Goal: Task Accomplishment & Management: Use online tool/utility

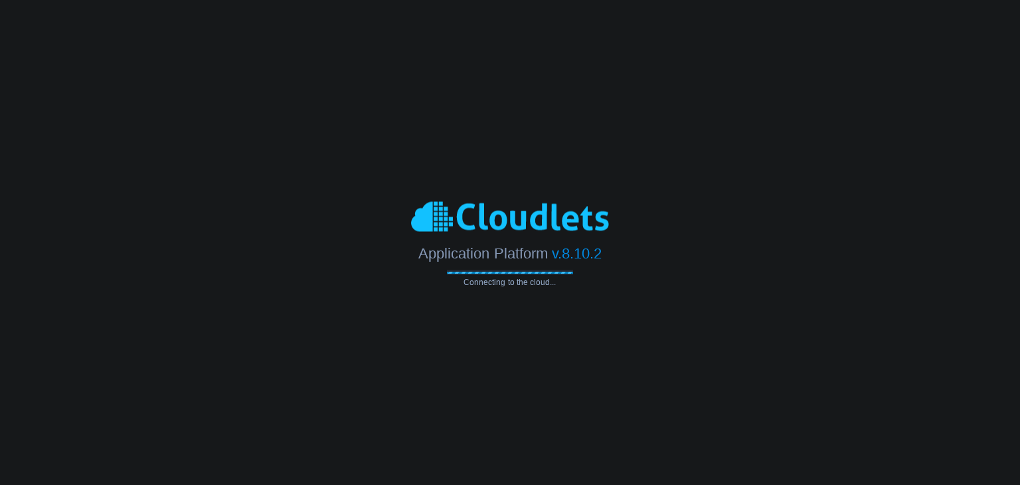
drag, startPoint x: 683, startPoint y: 173, endPoint x: 582, endPoint y: 175, distance: 100.3
click at [582, 175] on body "Application Platform v.8.10.2 Connecting to the cloud..." at bounding box center [510, 242] width 1020 height 485
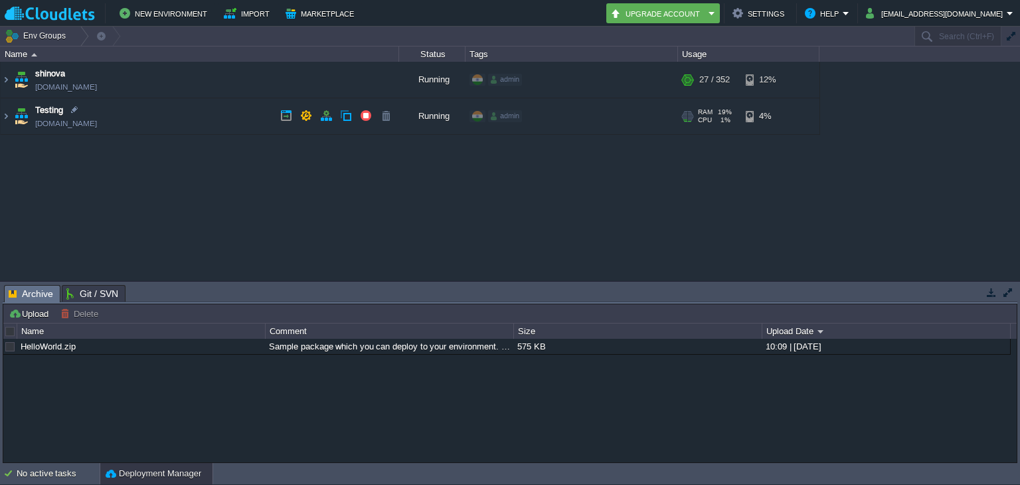
click at [159, 115] on td "Testing [DOMAIN_NAME]" at bounding box center [200, 116] width 398 height 37
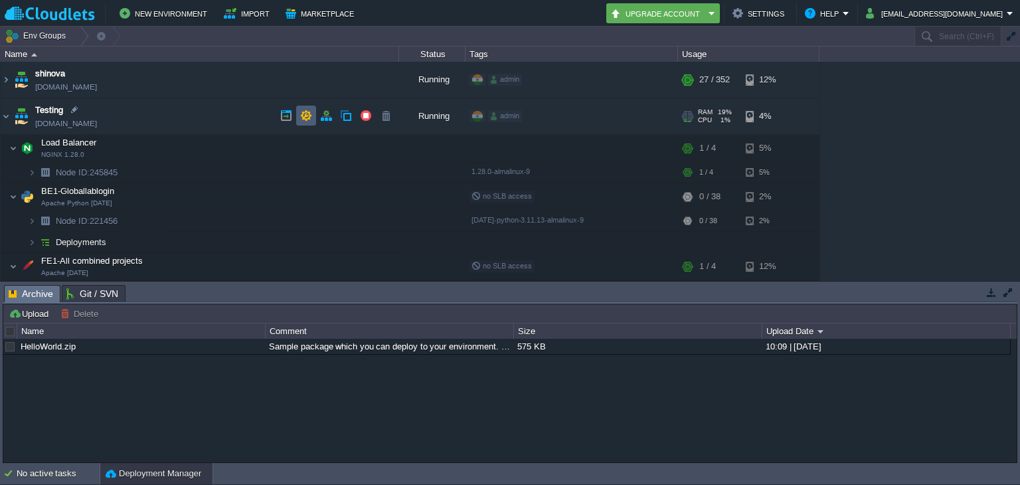
click at [303, 106] on td at bounding box center [306, 116] width 20 height 20
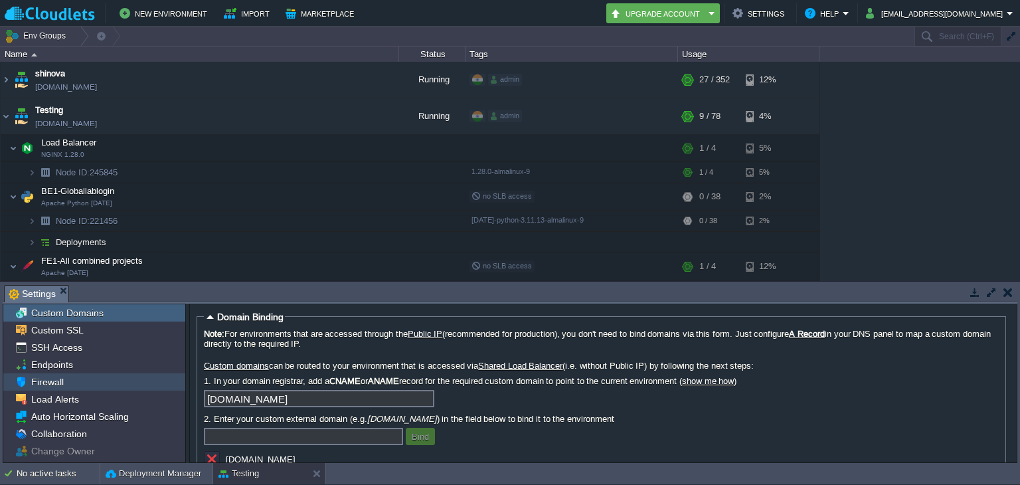
click at [82, 380] on div "Firewall" at bounding box center [94, 381] width 182 height 17
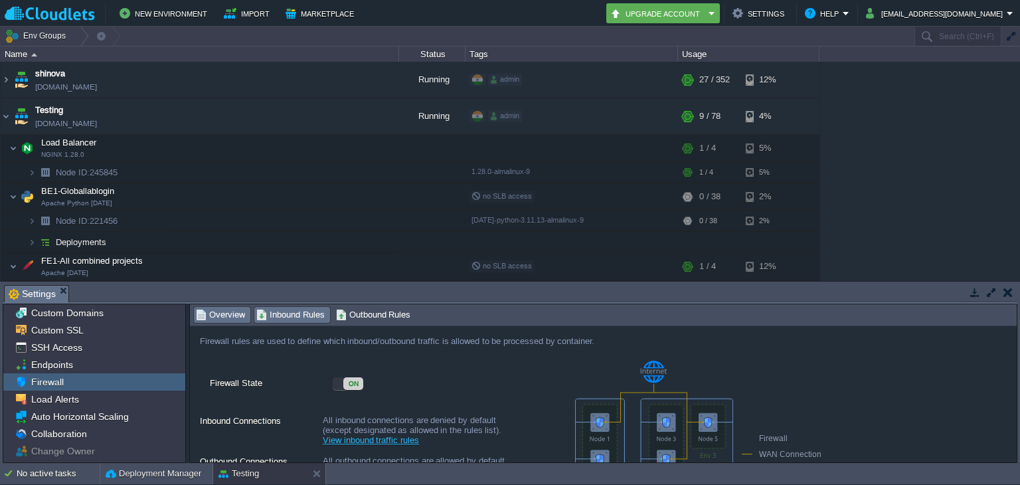
click at [282, 316] on span "Inbound Rules" at bounding box center [290, 314] width 68 height 15
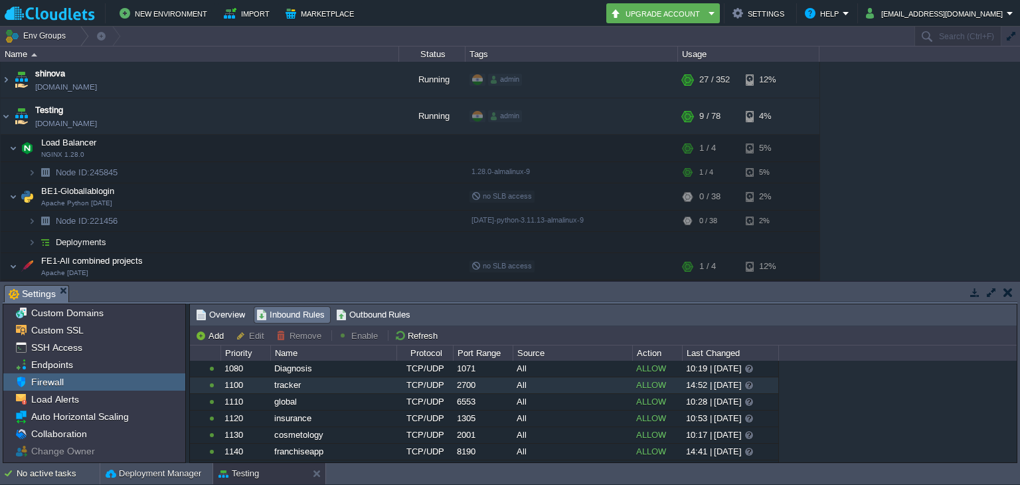
scroll to position [313, 0]
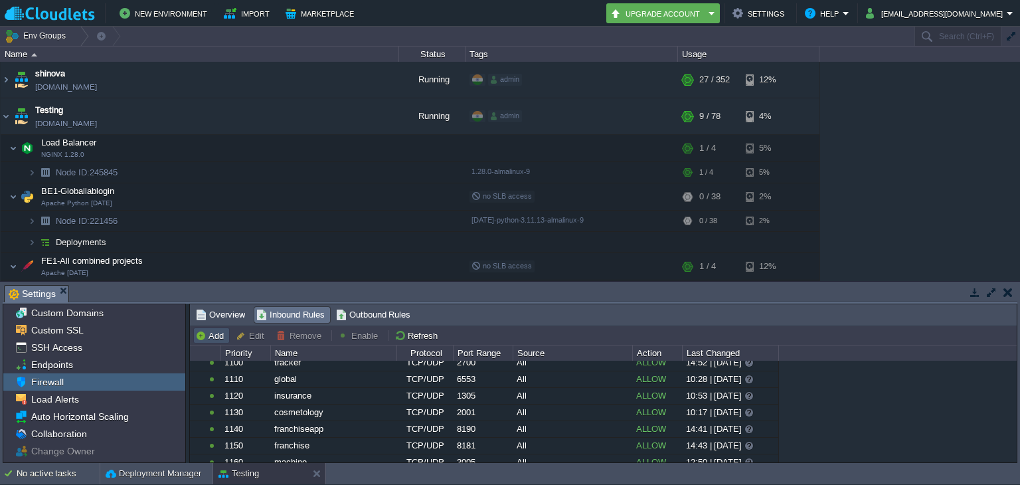
click at [220, 334] on button "Add" at bounding box center [211, 335] width 33 height 12
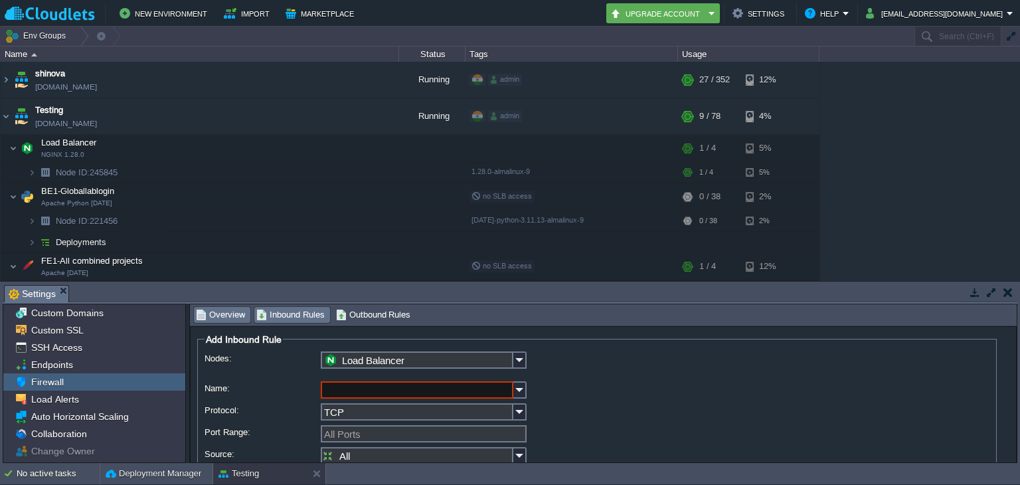
click at [220, 317] on span "Overview" at bounding box center [220, 314] width 49 height 15
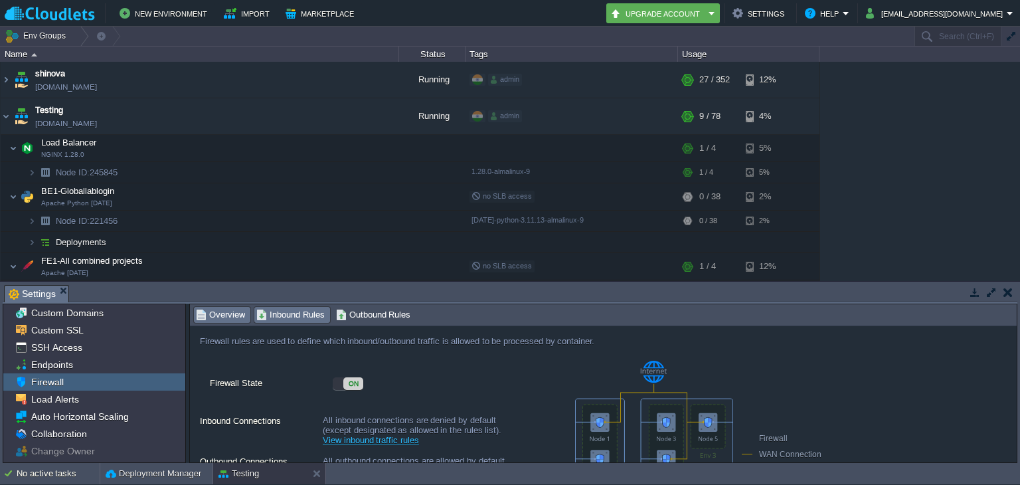
click at [264, 314] on span "Inbound Rules" at bounding box center [290, 314] width 68 height 15
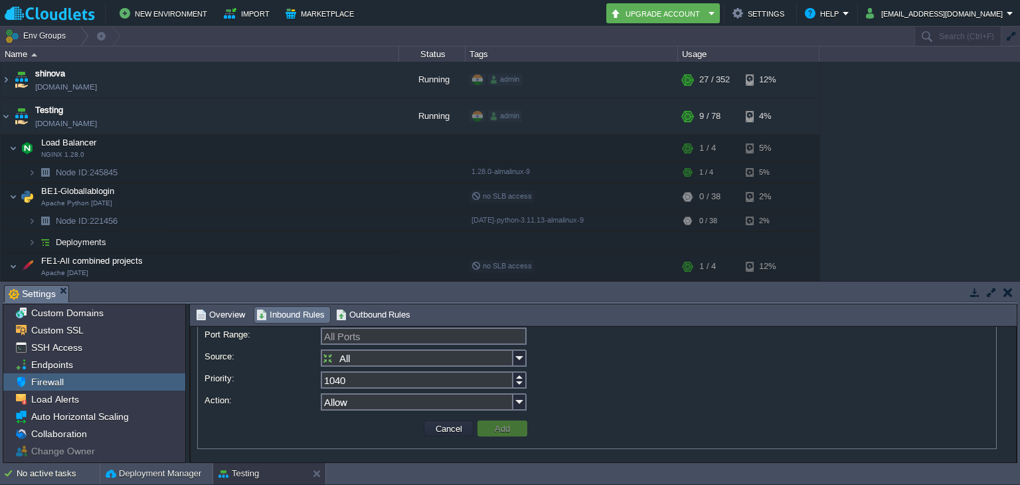
scroll to position [78, 0]
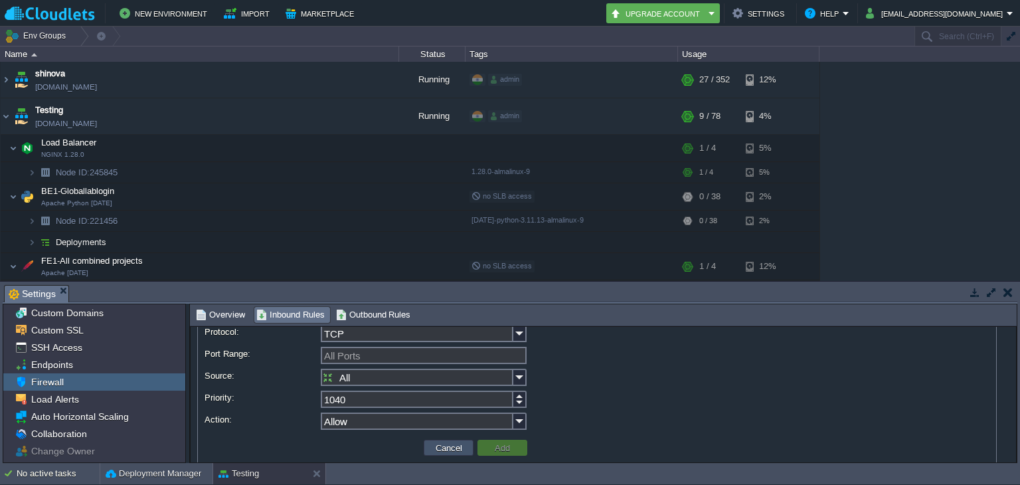
click at [446, 452] on button "Cancel" at bounding box center [449, 448] width 35 height 12
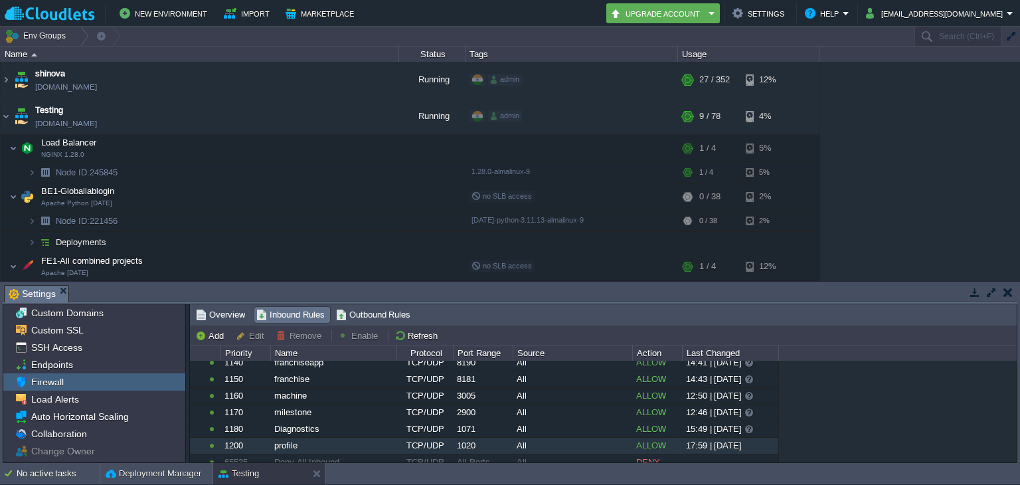
scroll to position [395, 0]
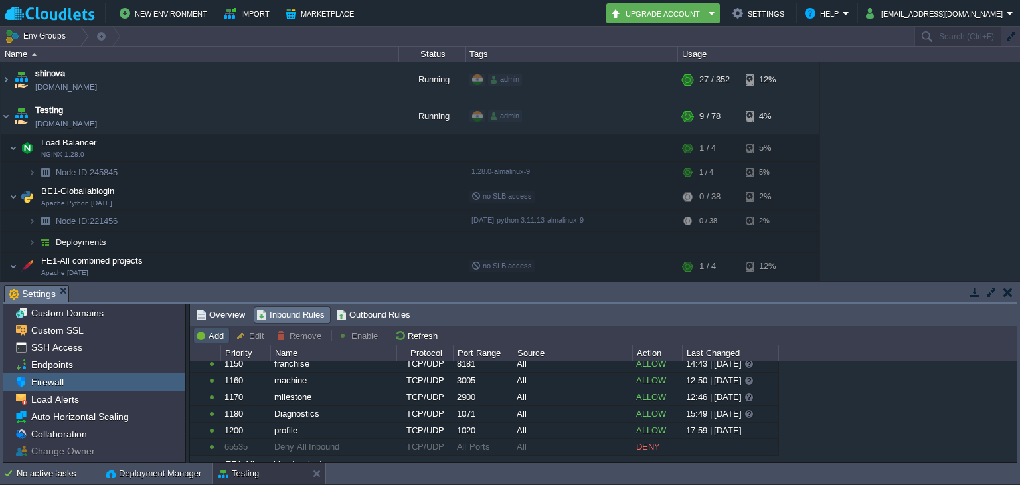
click at [213, 340] on button "Add" at bounding box center [211, 335] width 33 height 12
type input "Load Balancer"
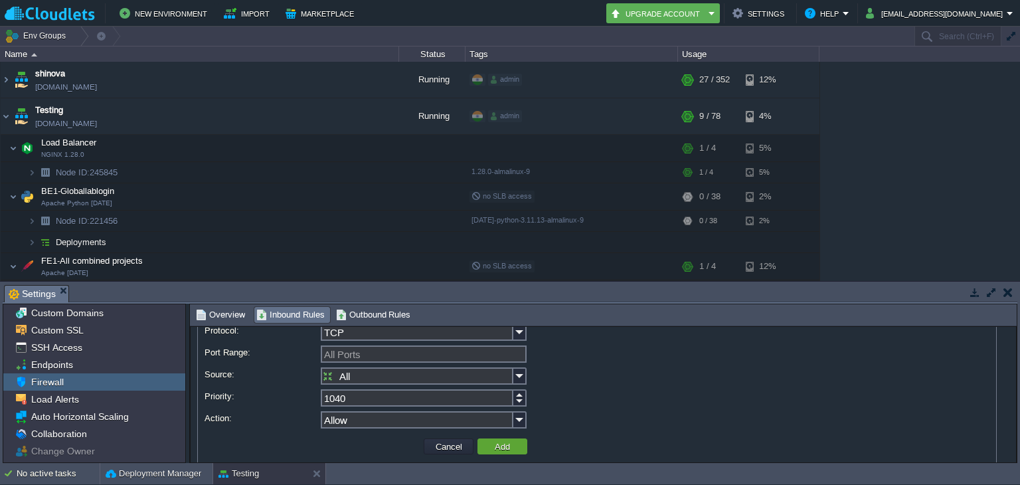
scroll to position [15, 0]
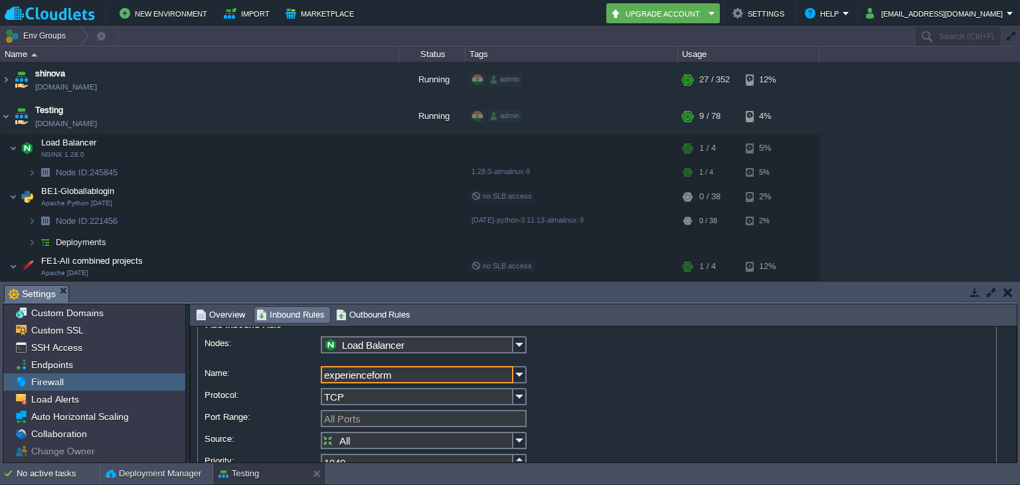
type input "experienceform"
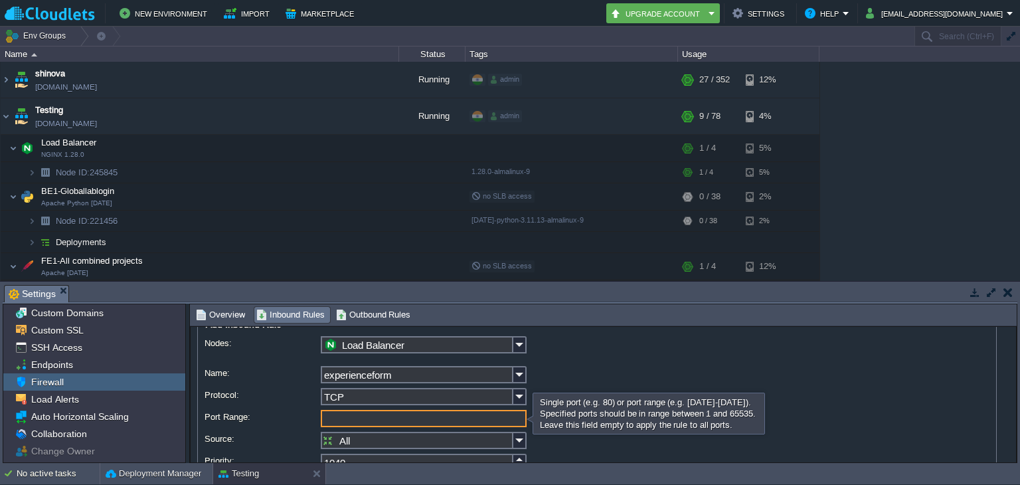
click at [393, 412] on input "Port Range:" at bounding box center [424, 418] width 206 height 17
type input "9797"
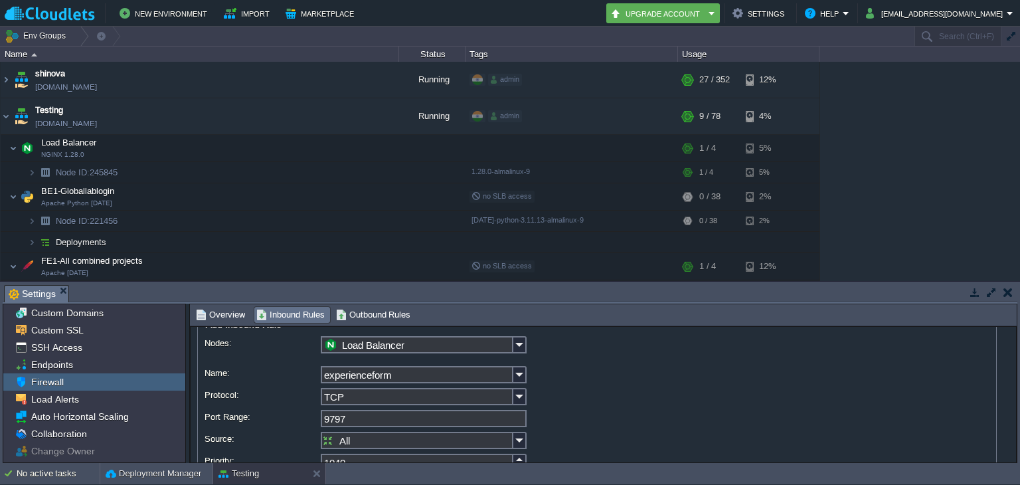
drag, startPoint x: 578, startPoint y: 350, endPoint x: 589, endPoint y: 374, distance: 26.2
click at [589, 374] on div "experienceform" at bounding box center [597, 375] width 785 height 19
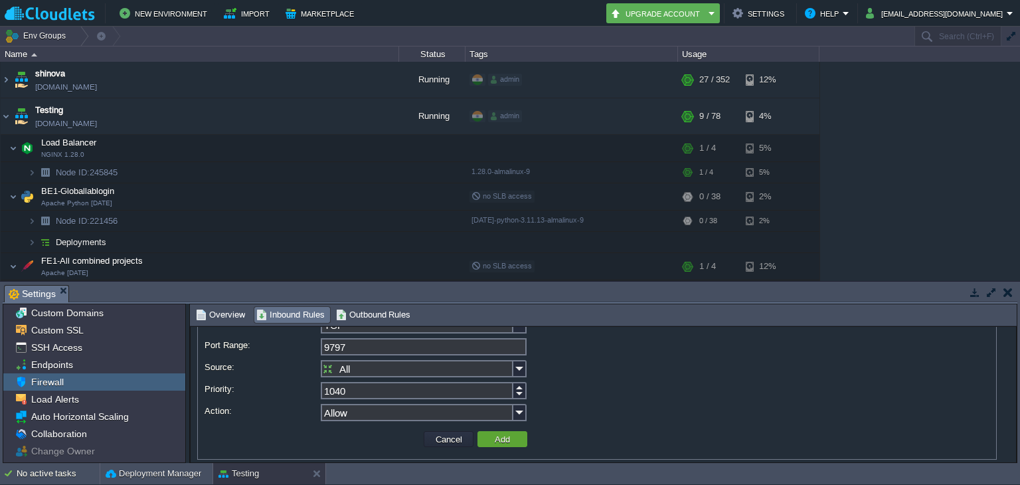
scroll to position [96, 0]
click at [482, 428] on td "Add" at bounding box center [502, 430] width 50 height 16
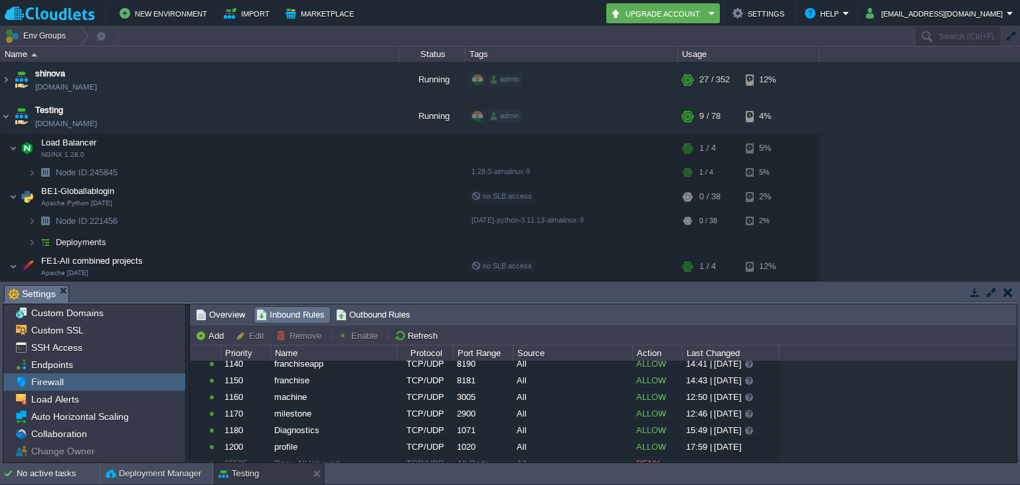
scroll to position [60, 0]
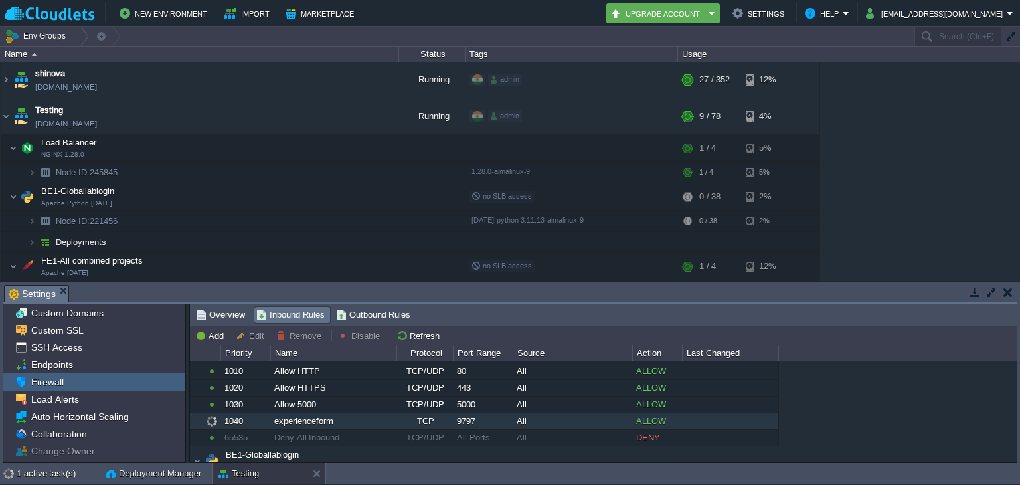
click at [332, 425] on div "experienceform" at bounding box center [333, 421] width 125 height 16
click at [379, 418] on div "experienceform" at bounding box center [333, 421] width 125 height 16
click at [250, 333] on button "Edit" at bounding box center [252, 335] width 33 height 12
type input "Load Balancer"
type input "experienceform"
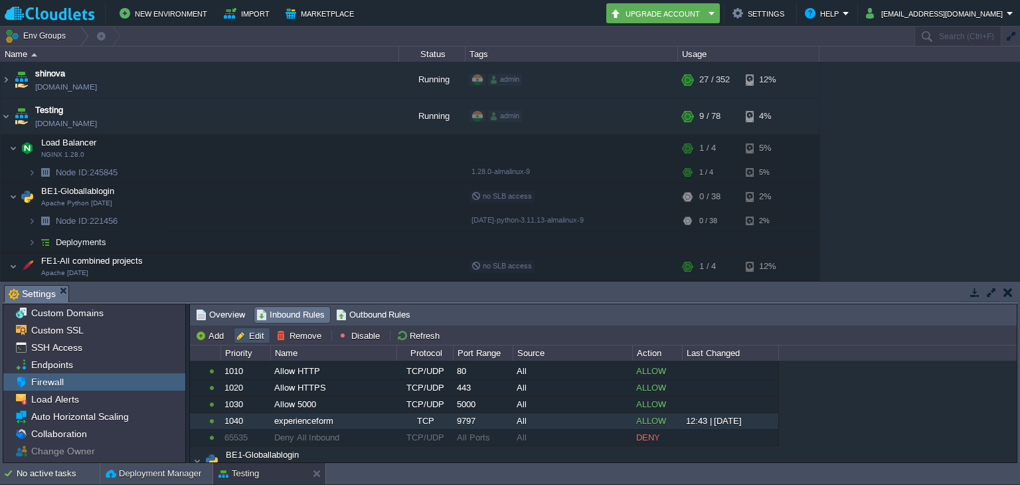
type input "9797"
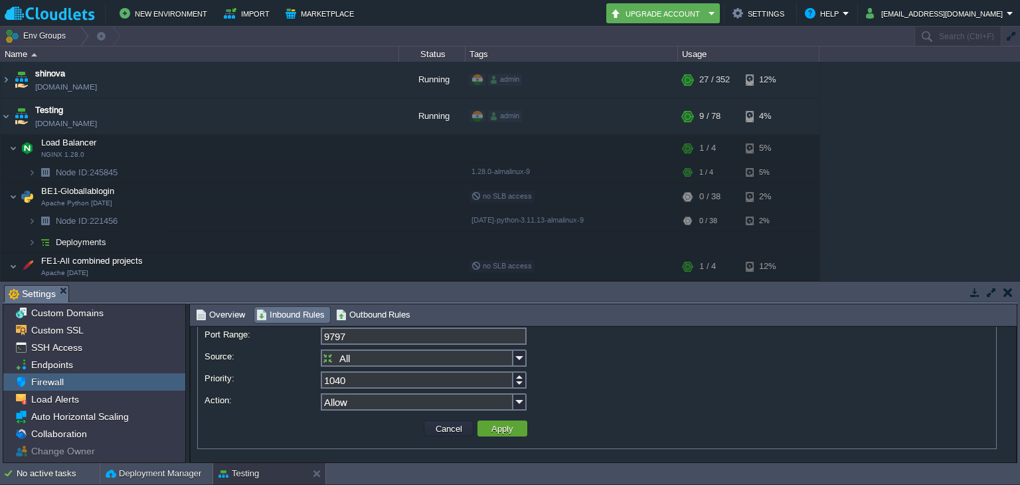
scroll to position [0, 0]
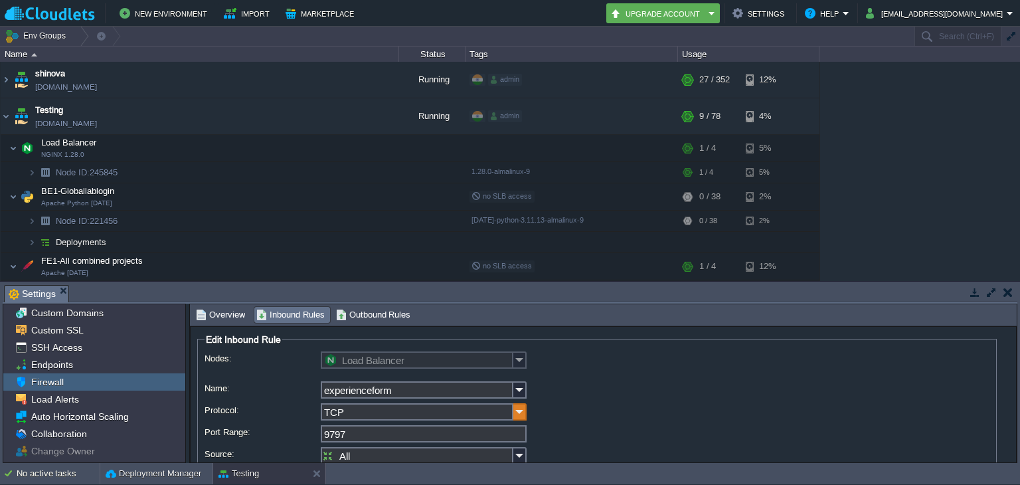
click at [516, 415] on img at bounding box center [519, 411] width 13 height 17
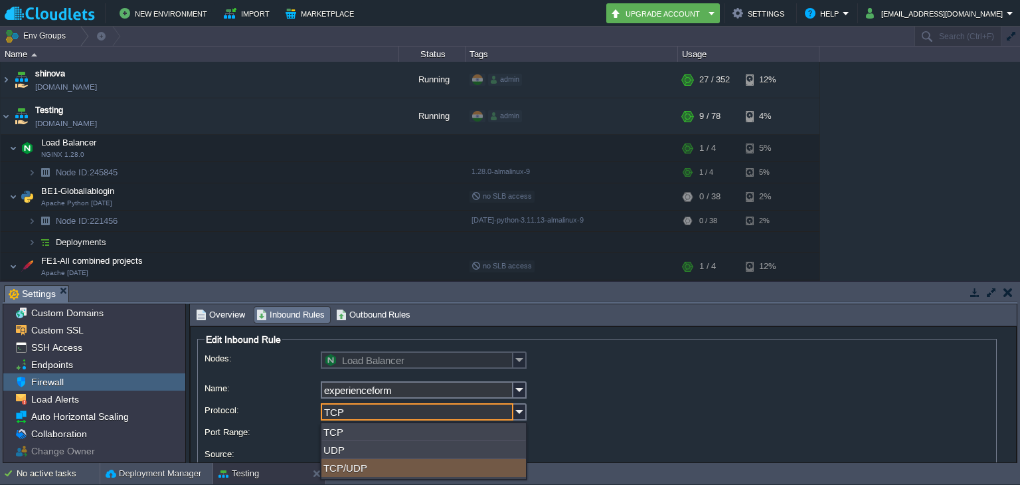
click at [451, 464] on div "TCP/UDP" at bounding box center [423, 468] width 205 height 18
type input "TCP/UDP"
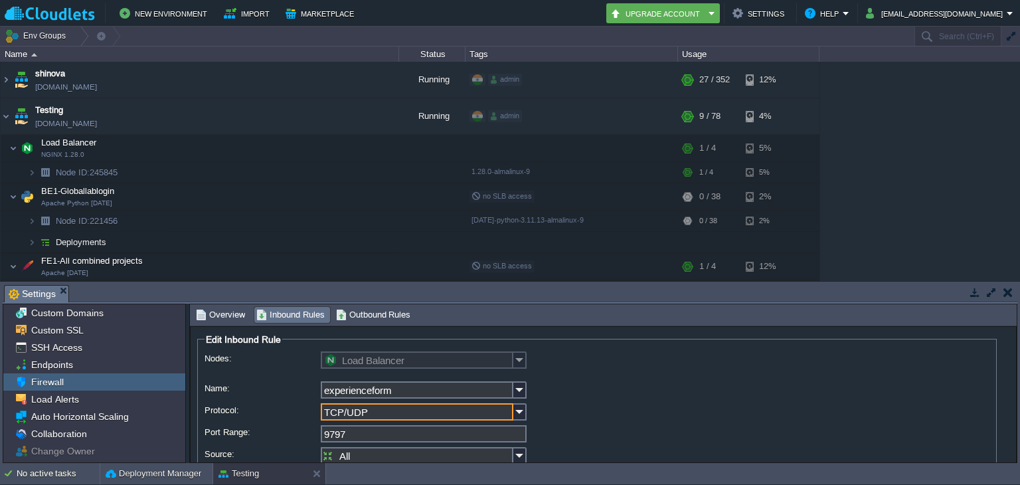
scroll to position [98, 0]
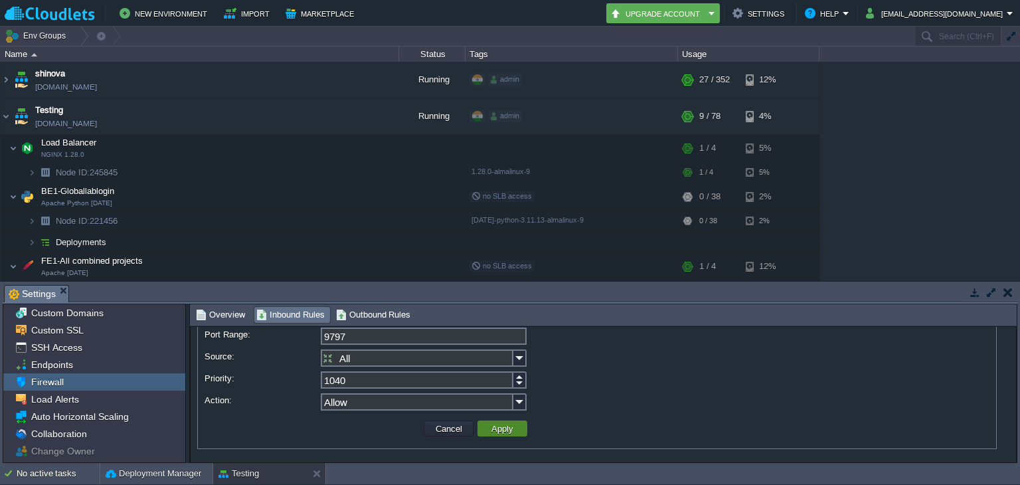
click at [507, 430] on button "Apply" at bounding box center [502, 428] width 30 height 12
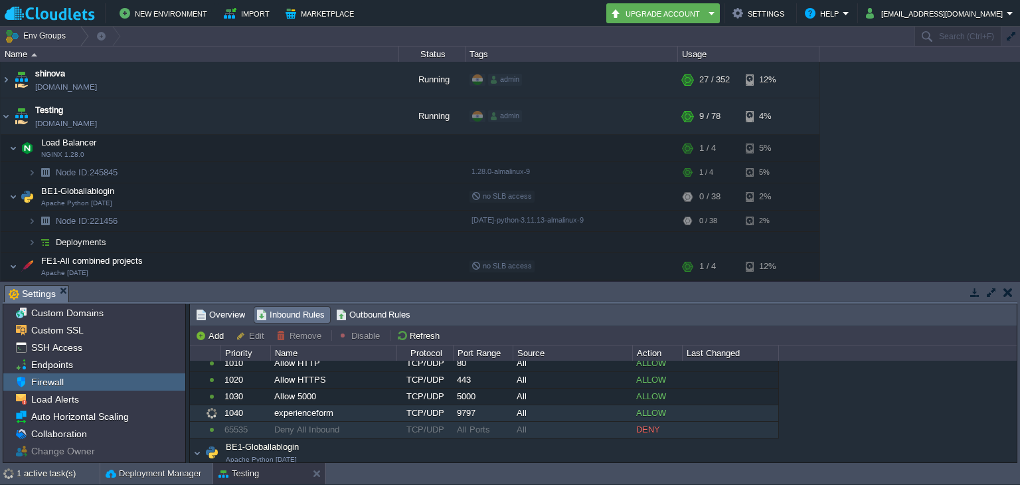
scroll to position [68, 0]
click at [368, 415] on div "experienceform" at bounding box center [333, 413] width 125 height 16
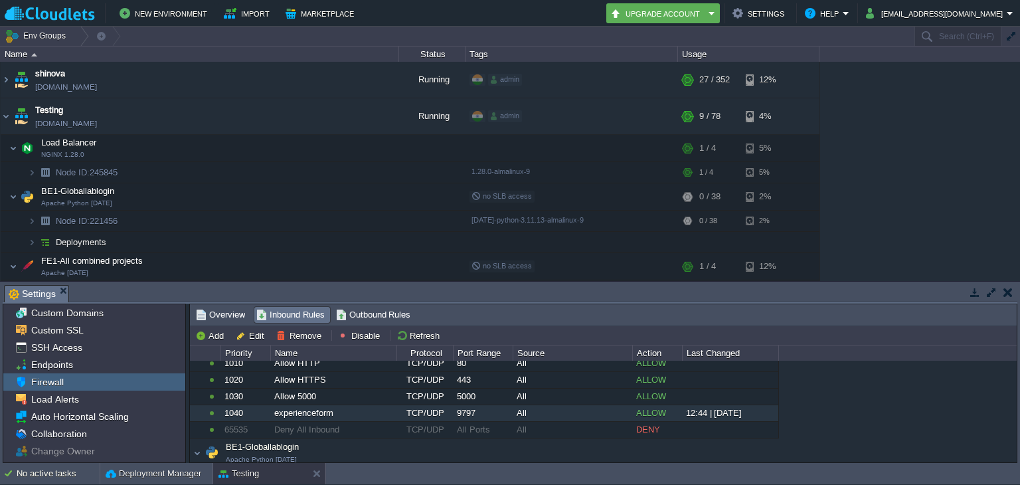
click at [323, 410] on div "experienceform" at bounding box center [333, 413] width 125 height 16
click at [295, 327] on td "Remove" at bounding box center [300, 335] width 53 height 16
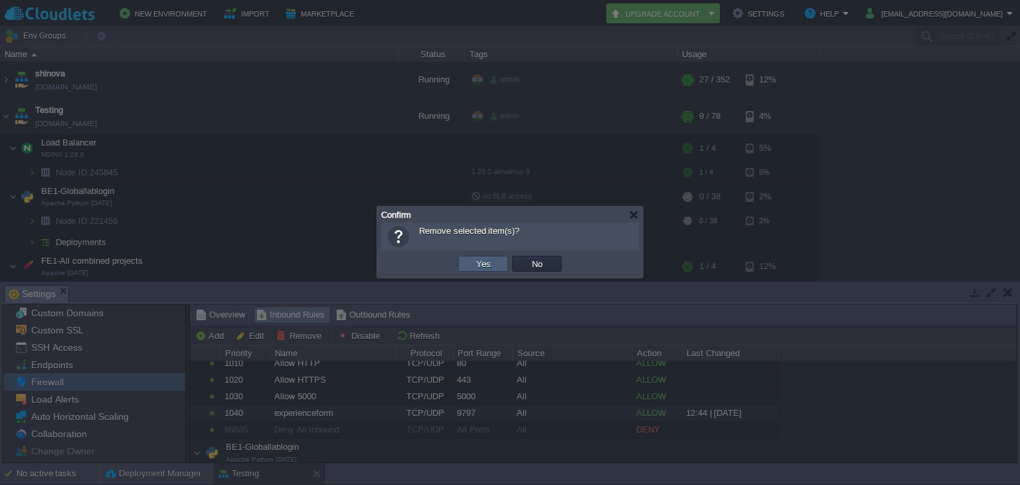
click at [497, 257] on td "Yes" at bounding box center [483, 264] width 50 height 16
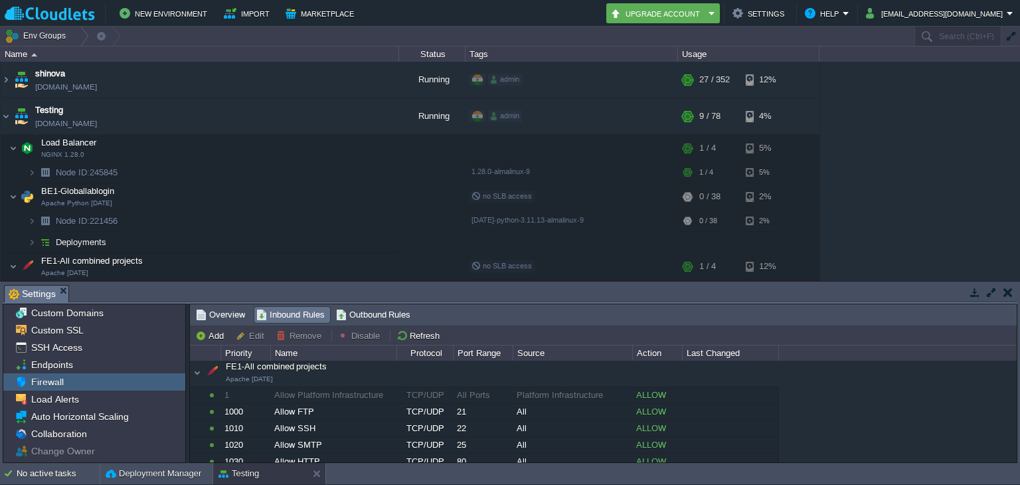
scroll to position [487, 0]
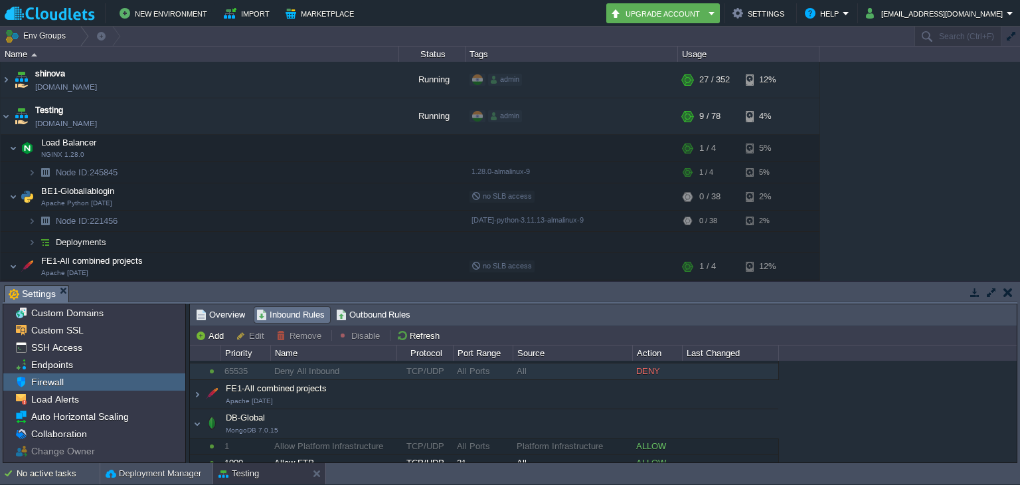
click at [463, 373] on div "Load Balancer NGINX 1.28.0 Load Balancer NGINX 1.28.0 1 Allow Platform Infrastr…" at bounding box center [484, 230] width 588 height 715
click at [463, 373] on div "All Ports" at bounding box center [483, 373] width 58 height 16
click at [211, 332] on button "Add" at bounding box center [211, 335] width 33 height 12
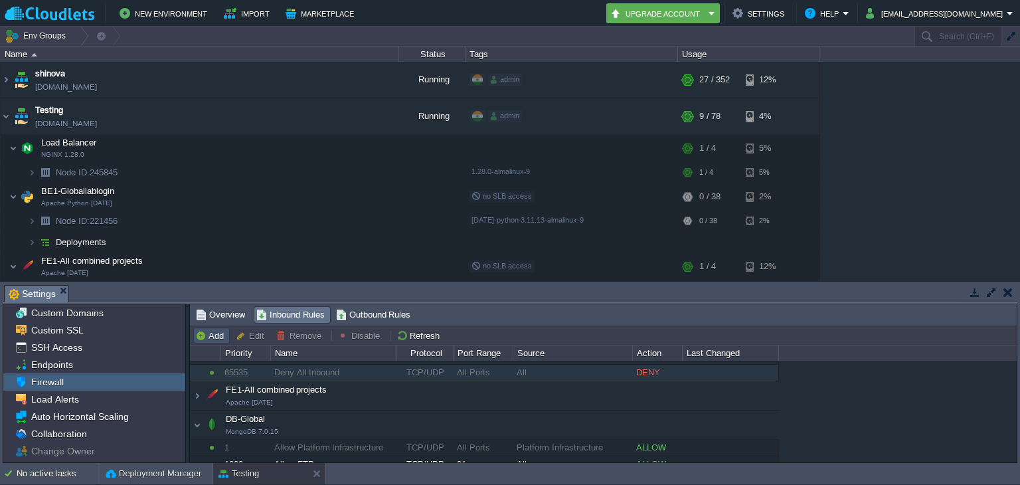
type input "BE1-Globallablogin"
type input "1210"
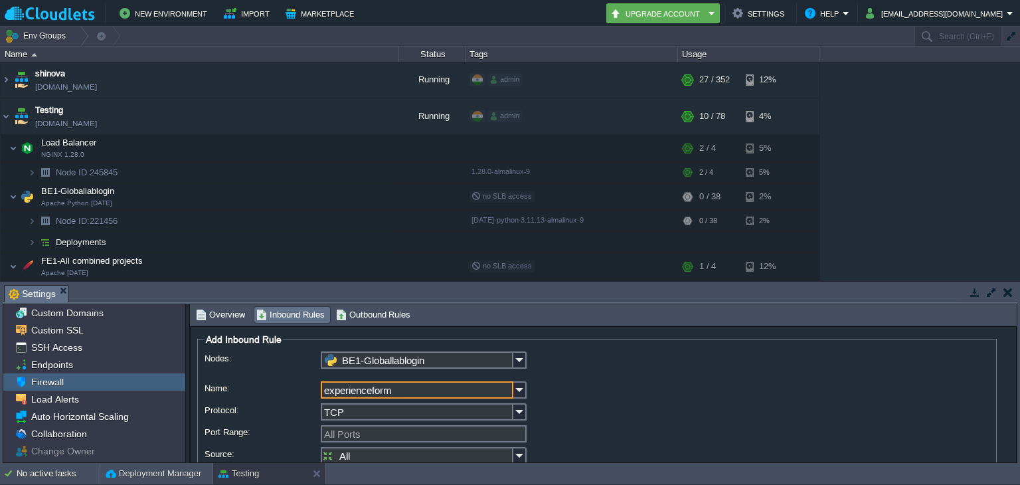
type input "experienceform"
click at [505, 409] on input "TCP" at bounding box center [417, 411] width 193 height 17
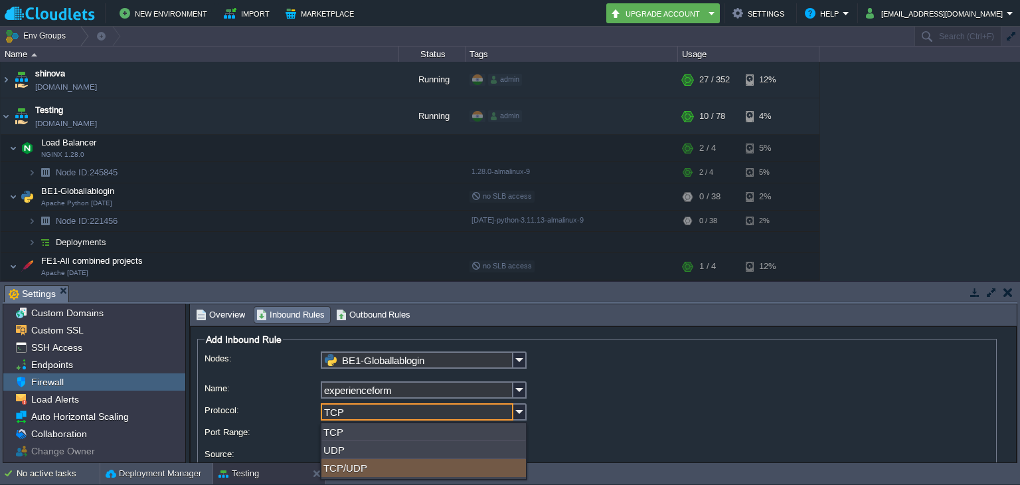
click at [441, 460] on div "TCP/UDP" at bounding box center [423, 468] width 205 height 18
type input "TCP/UDP"
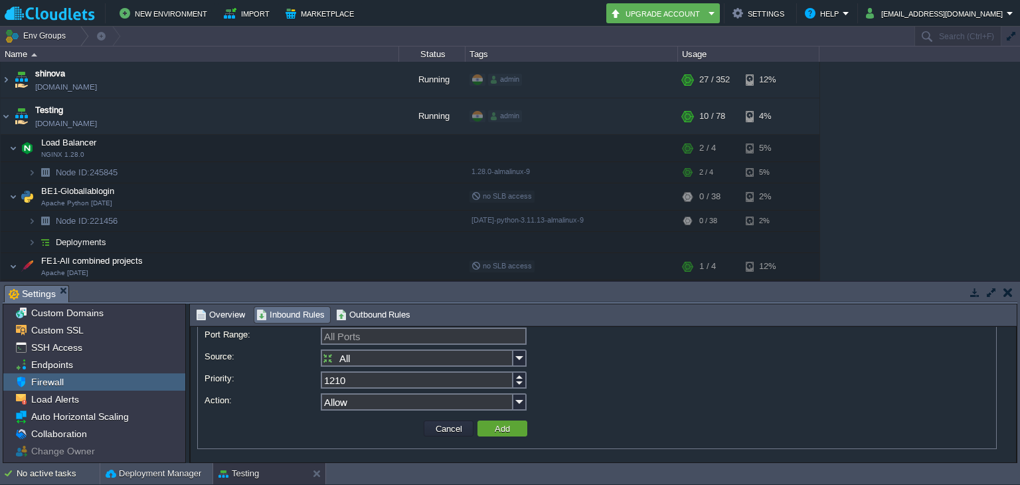
scroll to position [98, 0]
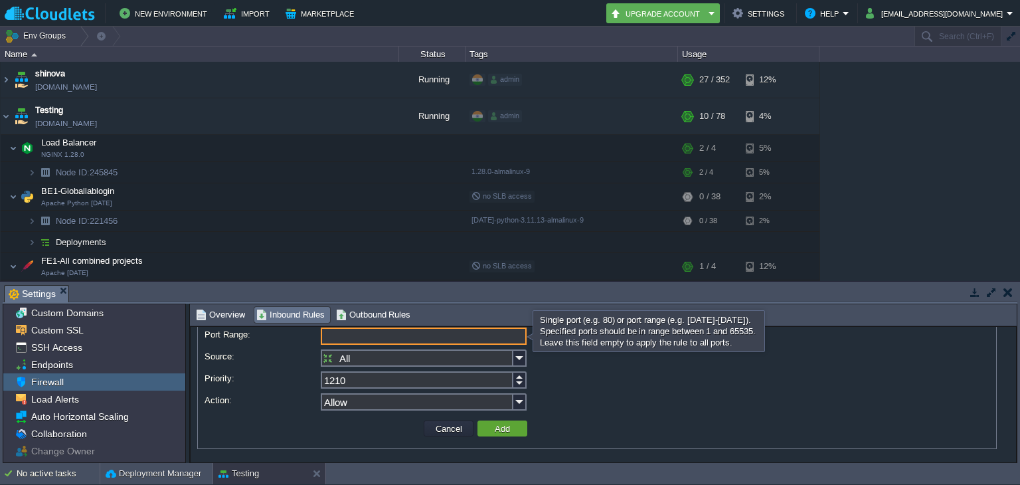
click at [475, 337] on input "Port Range:" at bounding box center [424, 335] width 206 height 17
type input "0"
type input "9797"
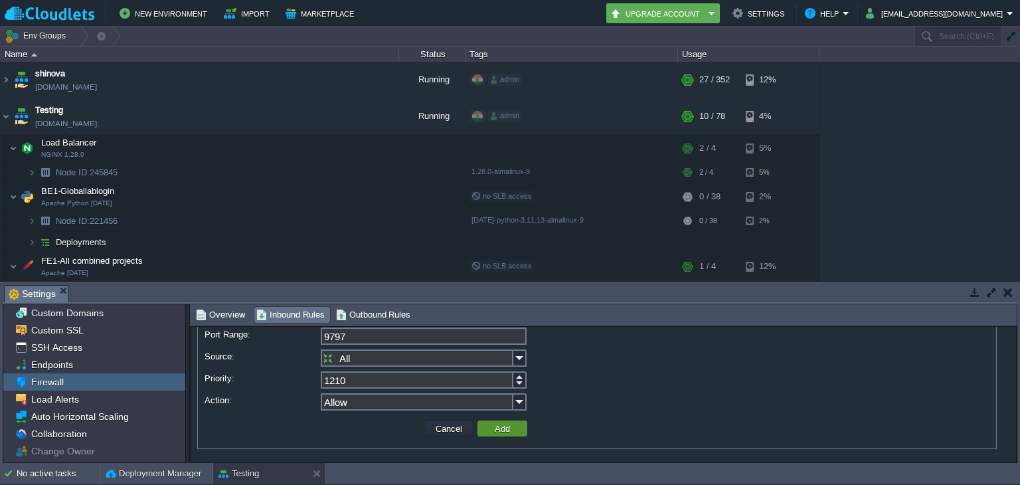
click at [513, 426] on td "Add" at bounding box center [502, 428] width 50 height 16
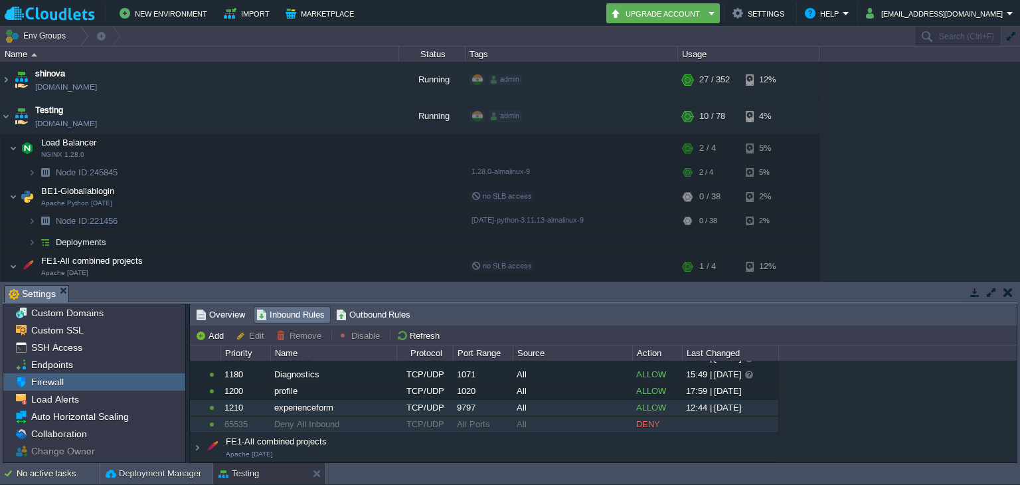
scroll to position [439, 0]
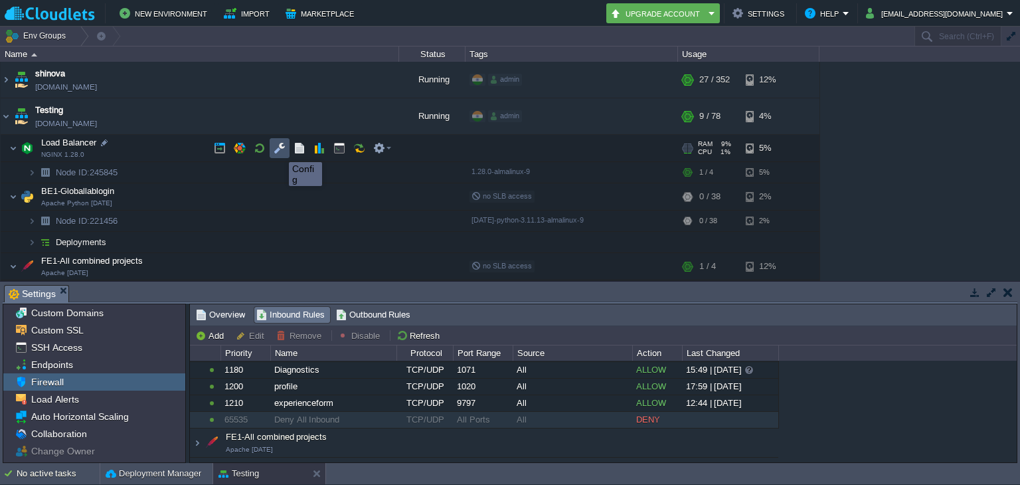
click at [278, 149] on button "button" at bounding box center [280, 148] width 12 height 12
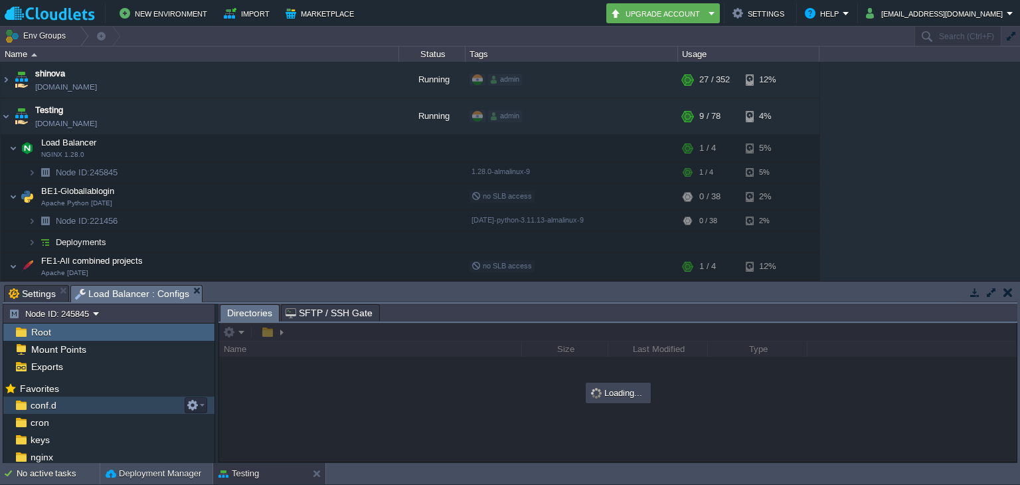
click at [117, 400] on div "conf.d" at bounding box center [108, 404] width 211 height 17
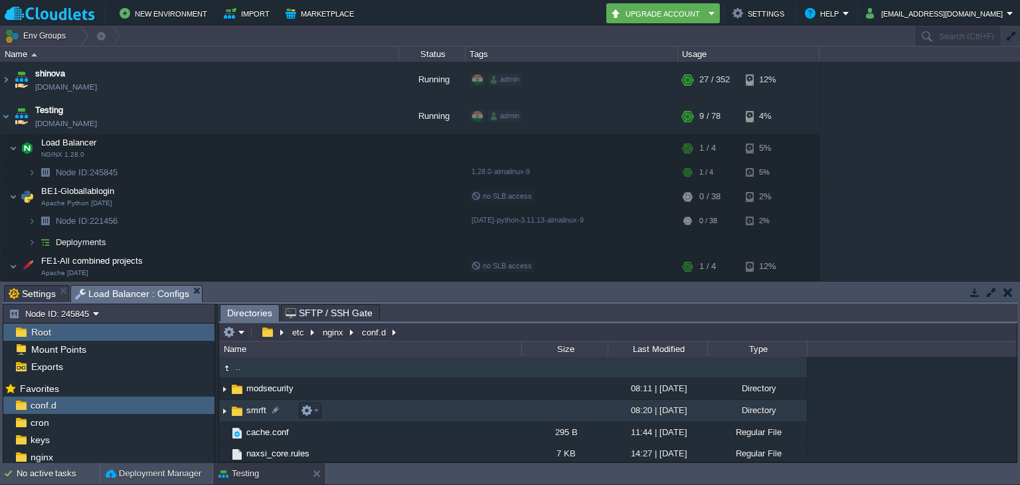
click at [262, 412] on span "smrft" at bounding box center [256, 409] width 24 height 11
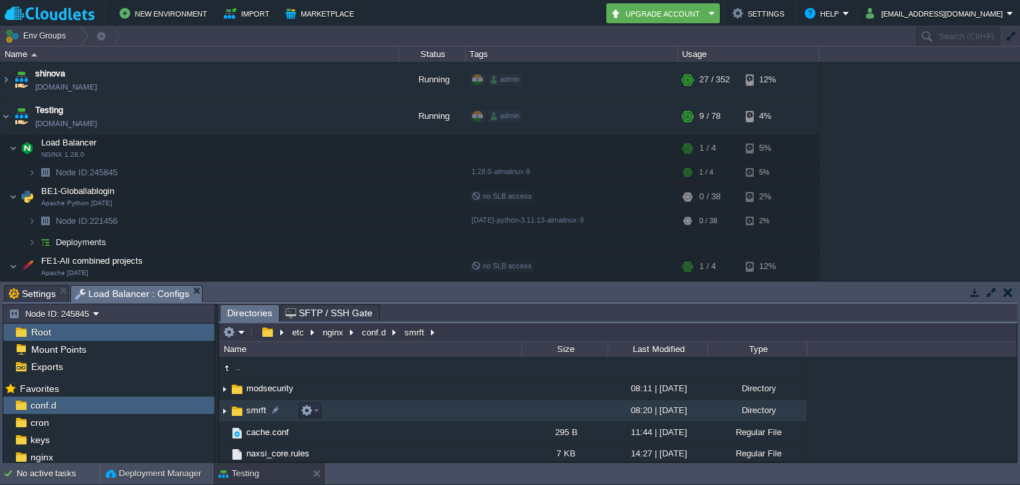
click at [262, 412] on span "smrft" at bounding box center [256, 409] width 24 height 11
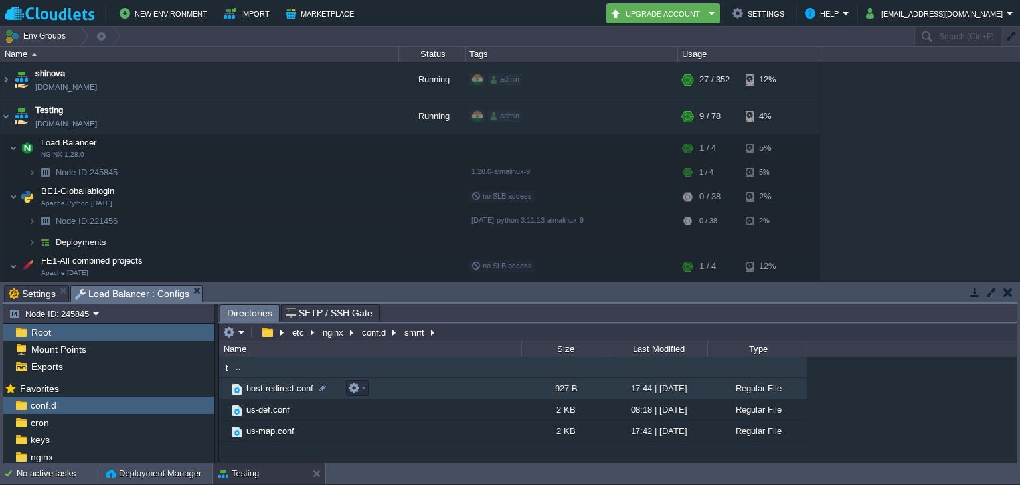
click at [290, 383] on td "host-redirect.conf" at bounding box center [370, 388] width 302 height 21
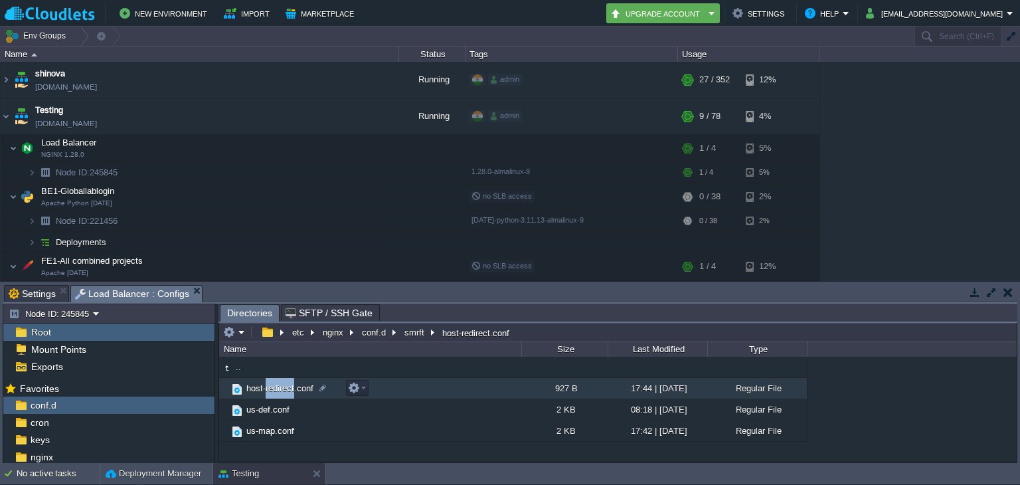
click at [290, 383] on td "host-redirect.conf" at bounding box center [370, 388] width 302 height 21
click at [242, 312] on span "Directories" at bounding box center [249, 313] width 45 height 17
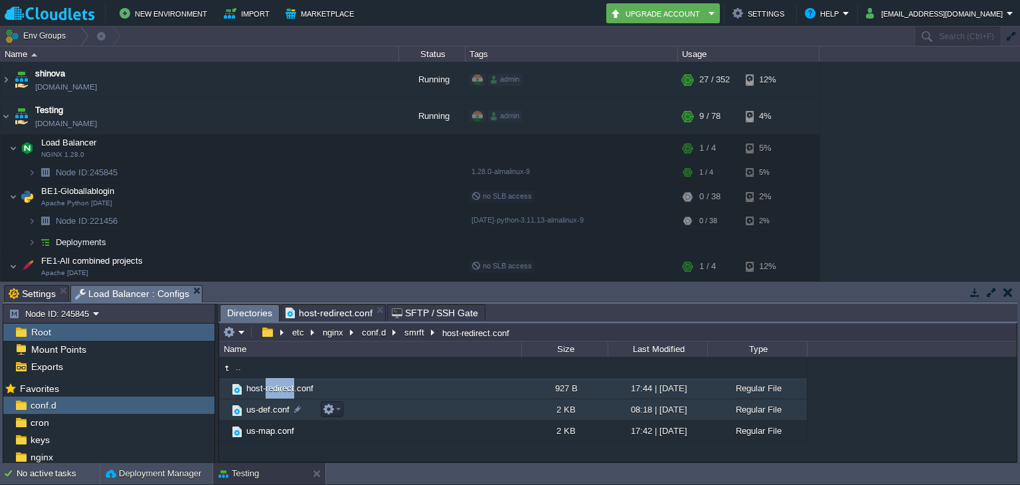
click at [275, 412] on span "us-def.conf" at bounding box center [267, 409] width 47 height 11
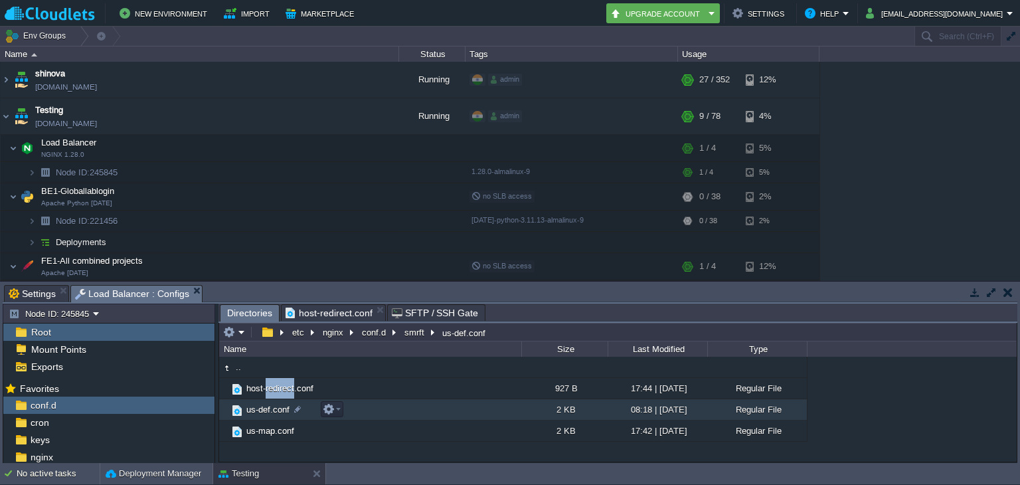
click at [275, 412] on span "us-def.conf" at bounding box center [267, 409] width 47 height 11
click at [244, 311] on span "Directories" at bounding box center [249, 313] width 45 height 17
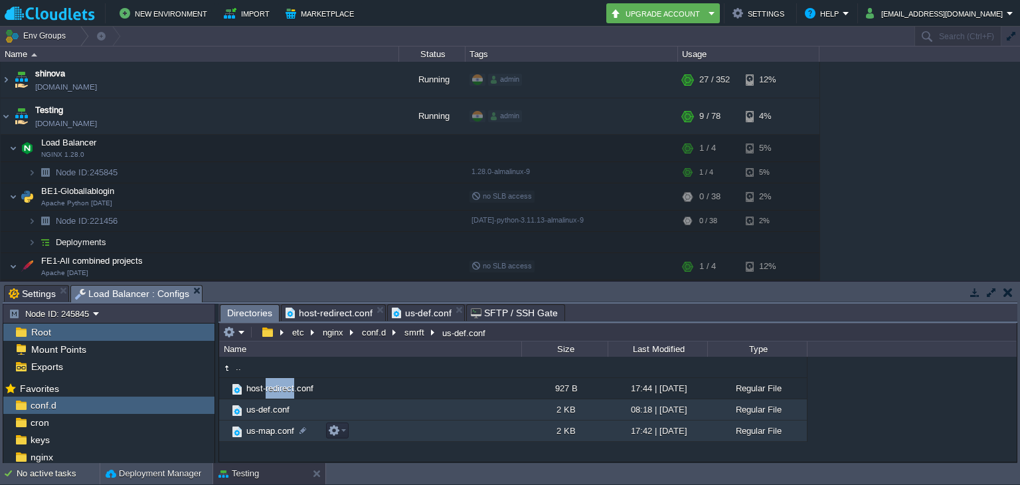
click at [266, 428] on span "us-map.conf" at bounding box center [270, 430] width 52 height 11
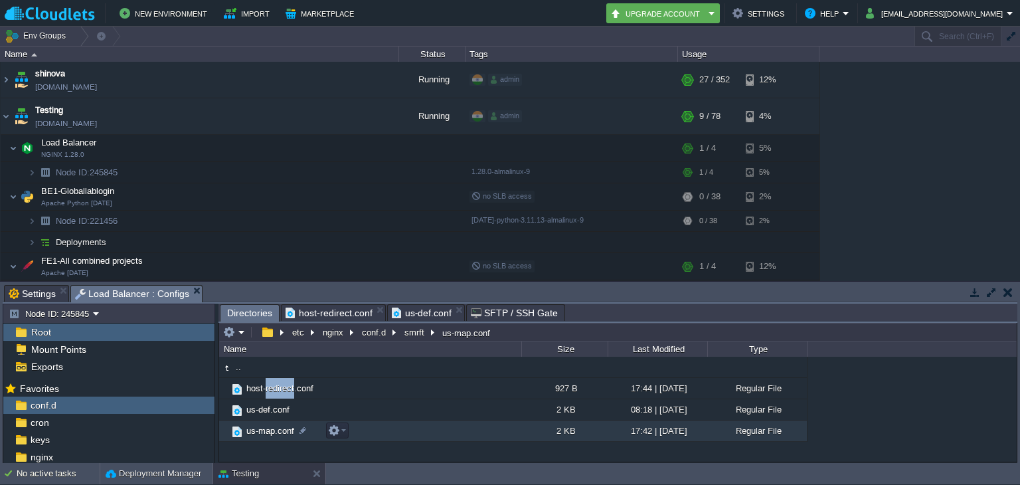
click at [266, 428] on span "us-map.conf" at bounding box center [270, 430] width 52 height 11
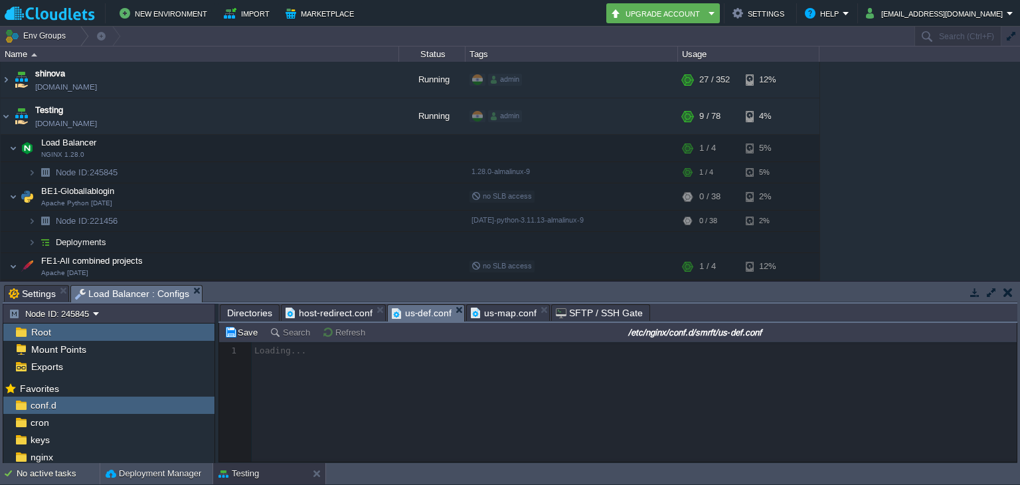
click at [438, 310] on span "us-def.conf" at bounding box center [422, 313] width 60 height 17
click at [491, 308] on span "us-map.conf" at bounding box center [504, 313] width 66 height 16
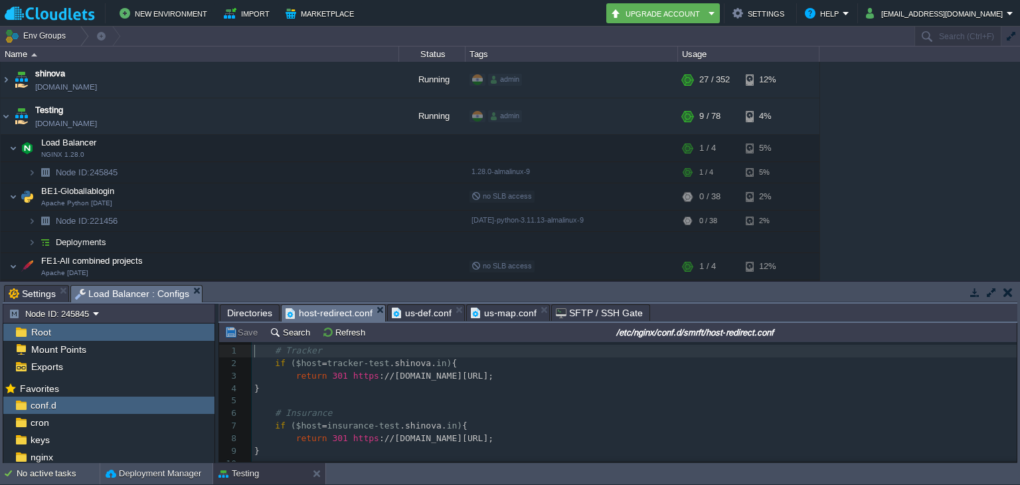
scroll to position [4, 0]
click at [339, 311] on span "host-redirect.conf" at bounding box center [329, 313] width 87 height 17
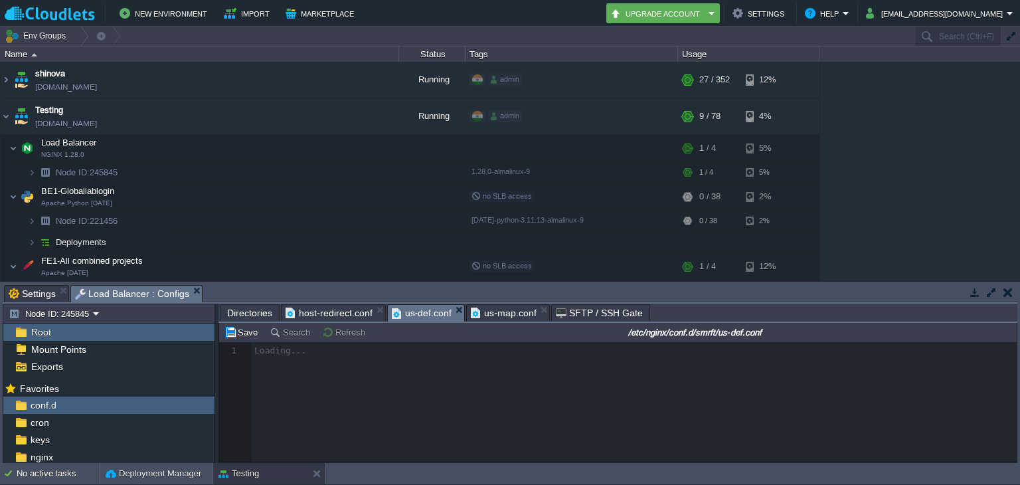
click at [410, 307] on span "us-def.conf" at bounding box center [422, 313] width 60 height 17
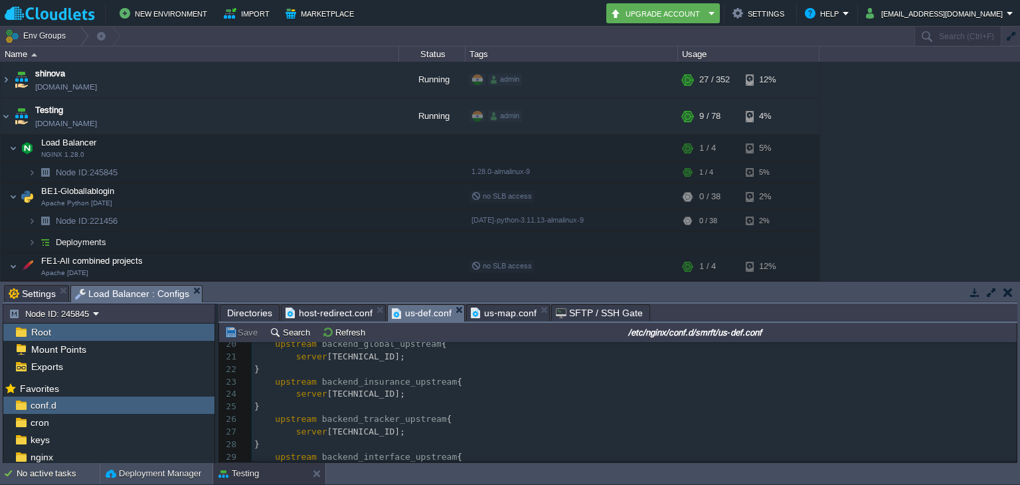
scroll to position [0, 0]
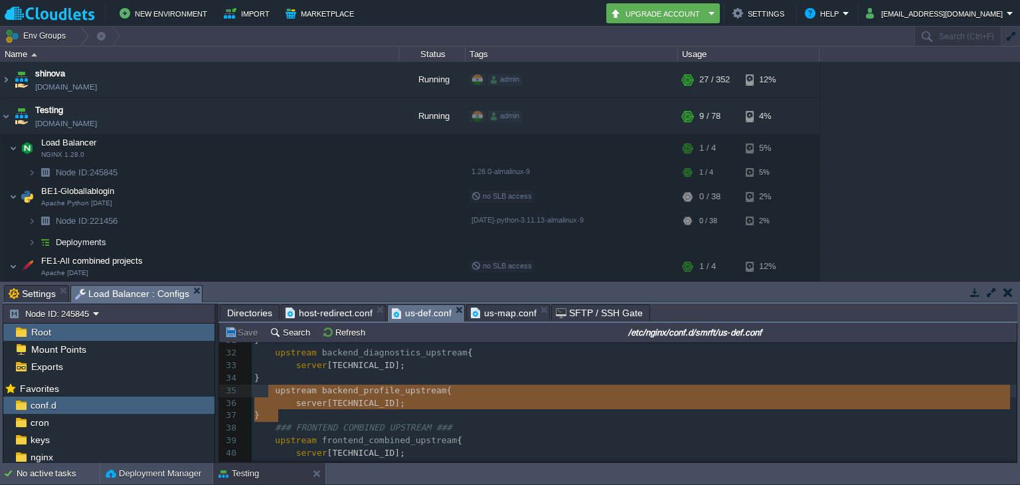
type textarea "upstream backend_profile_upstream { server [TECHNICAL_ID]; }"
drag, startPoint x: 296, startPoint y: 418, endPoint x: 273, endPoint y: 394, distance: 33.3
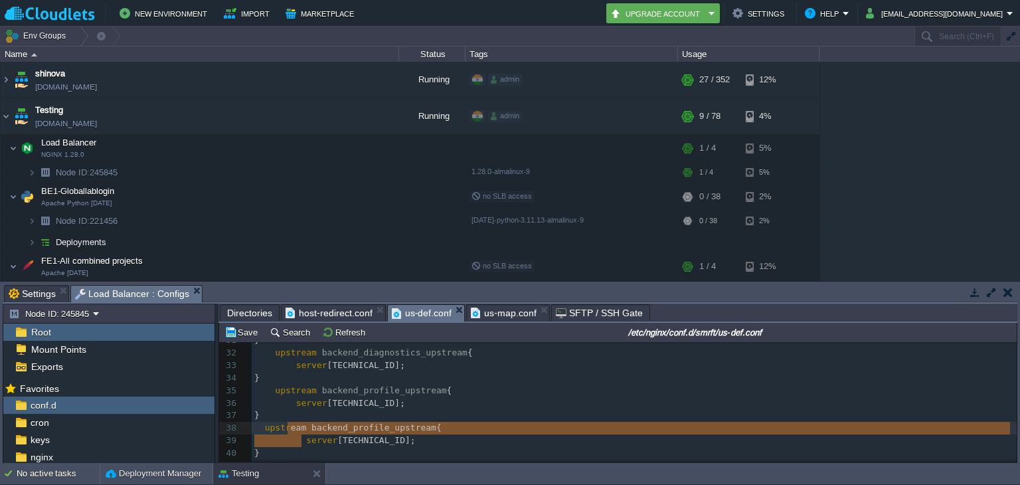
type textarea "eam backend_profile_upstream {"
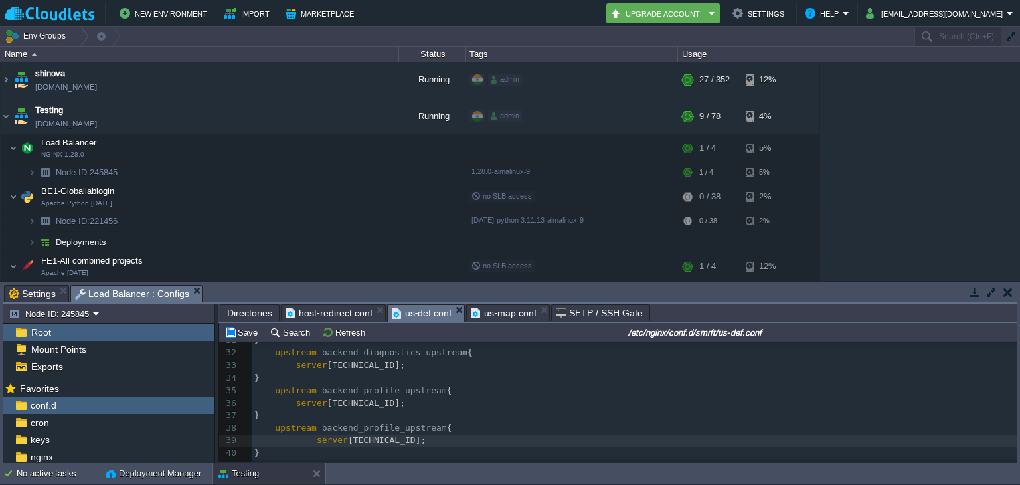
type textarea "9797"
click at [368, 432] on div "xxxxxxxxxx 20 upstream backend_global_upstream { 21 server [TECHNICAL_ID]; 22 }…" at bounding box center [634, 435] width 765 height 476
type textarea "experienceform"
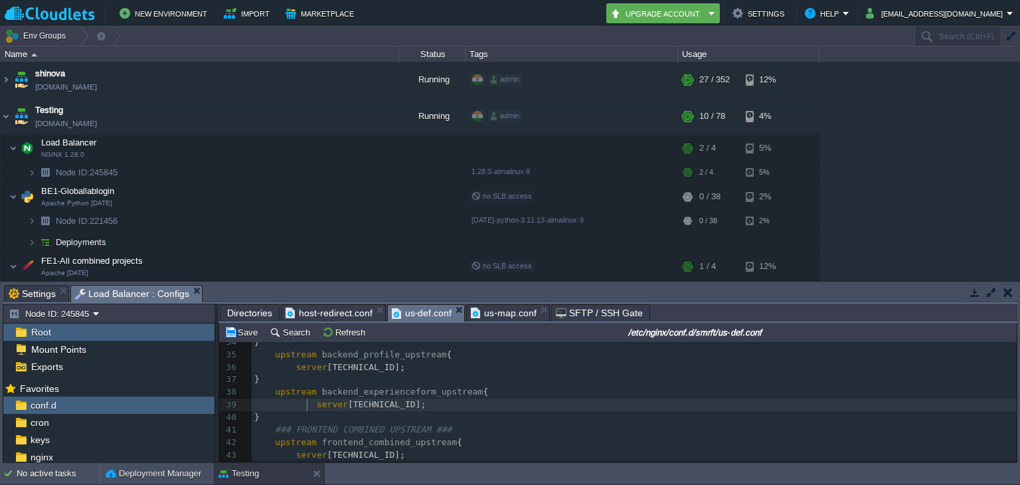
click at [306, 406] on div "xxxxxxxxxx 20 upstream backend_global_upstream { 21 server [TECHNICAL_ID]; 22 }…" at bounding box center [634, 399] width 765 height 476
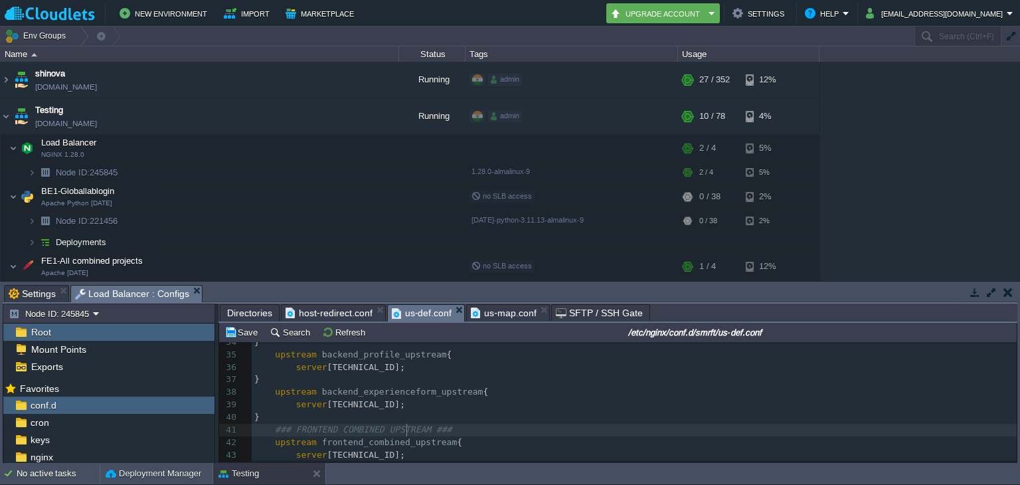
click at [406, 429] on div "xxxxxxxxxx 20 upstream backend_global_upstream { 21 server [TECHNICAL_ID]; 22 }…" at bounding box center [634, 399] width 765 height 476
click at [249, 330] on button "Save" at bounding box center [242, 332] width 37 height 12
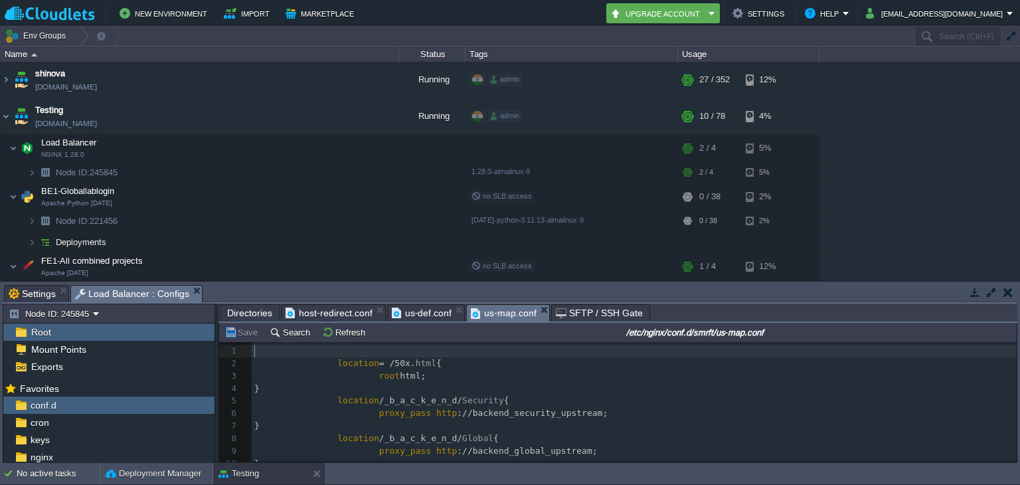
scroll to position [4, 0]
click at [505, 311] on span "us-map.conf" at bounding box center [504, 313] width 66 height 17
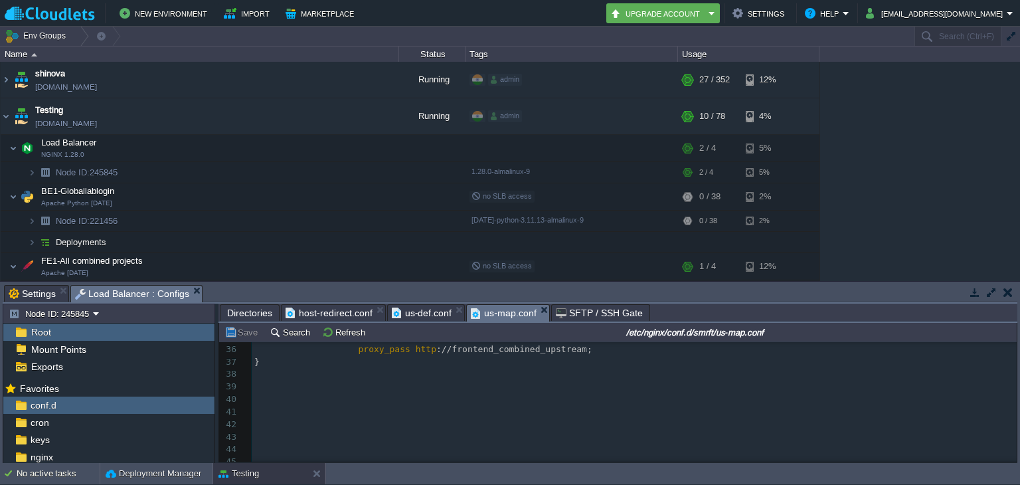
scroll to position [345, 0]
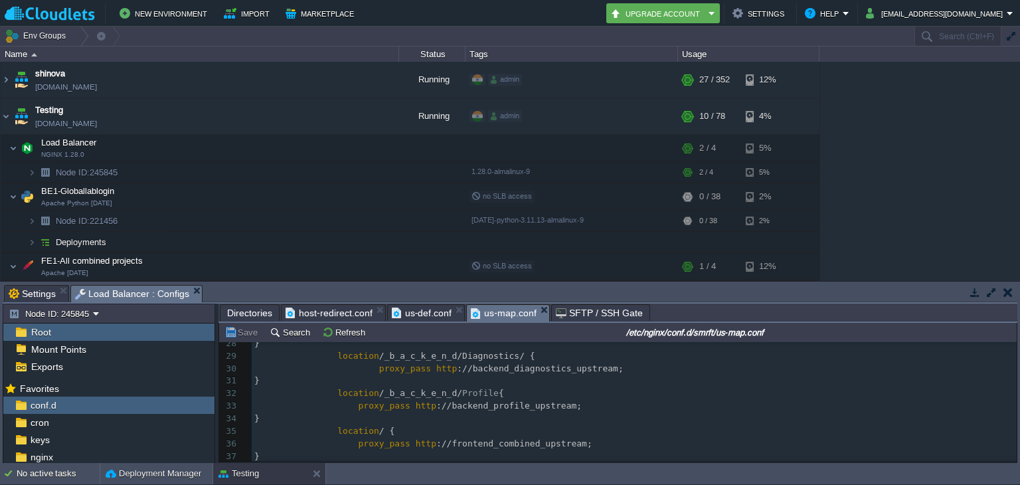
type textarea "​"
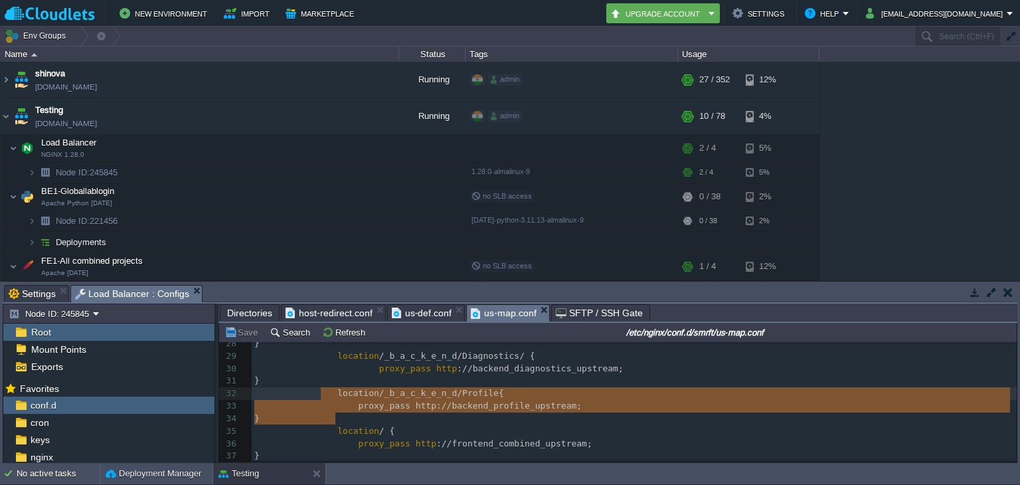
type textarea "location /_b_a_c_k_e_n_d/Profile { proxy_pass [URL]; }"
drag, startPoint x: 351, startPoint y: 421, endPoint x: 331, endPoint y: 398, distance: 30.1
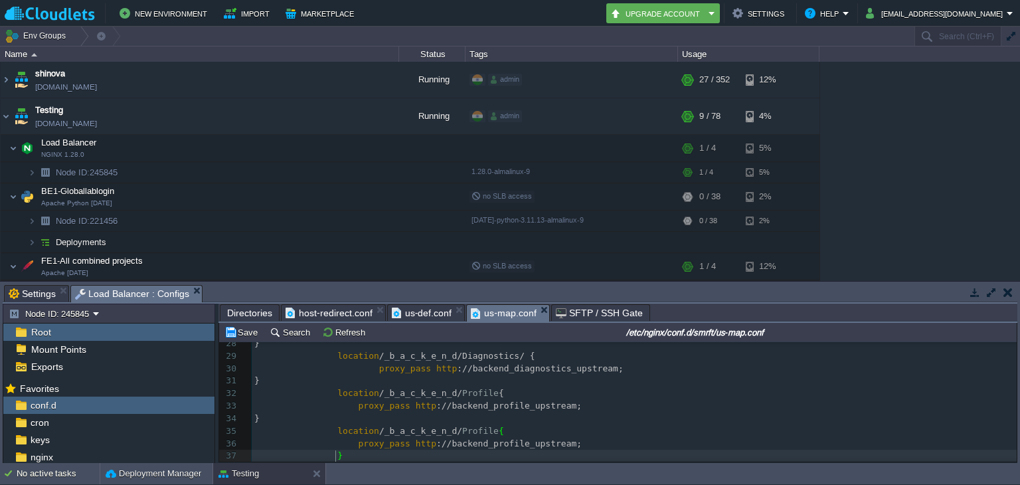
scroll to position [390, 0]
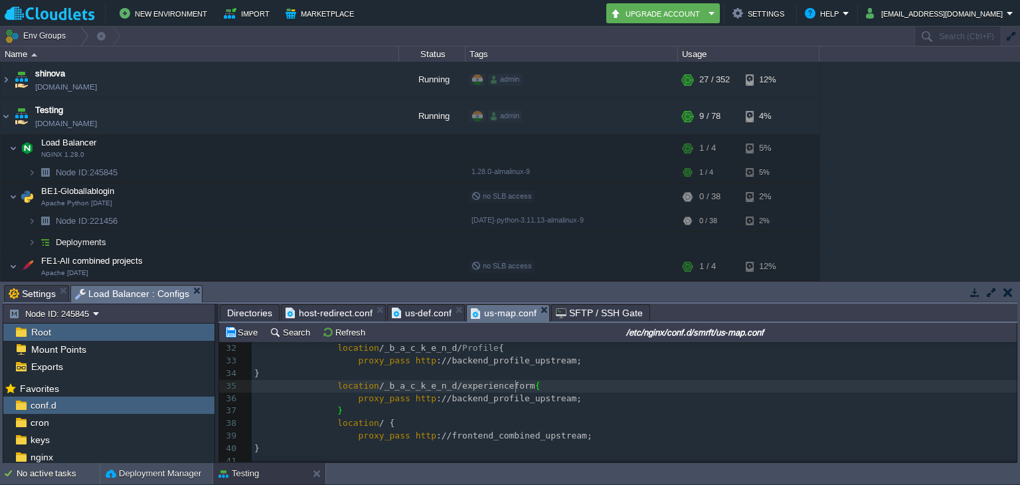
type textarea "experienceform"
click at [502, 401] on div "xxxxxxxxxx ​ 17 location /_b_a_c_k_e_n_d/ franchise { 18 proxy_pass http ://bac…" at bounding box center [634, 355] width 765 height 400
type textarea "profile"
paste textarea
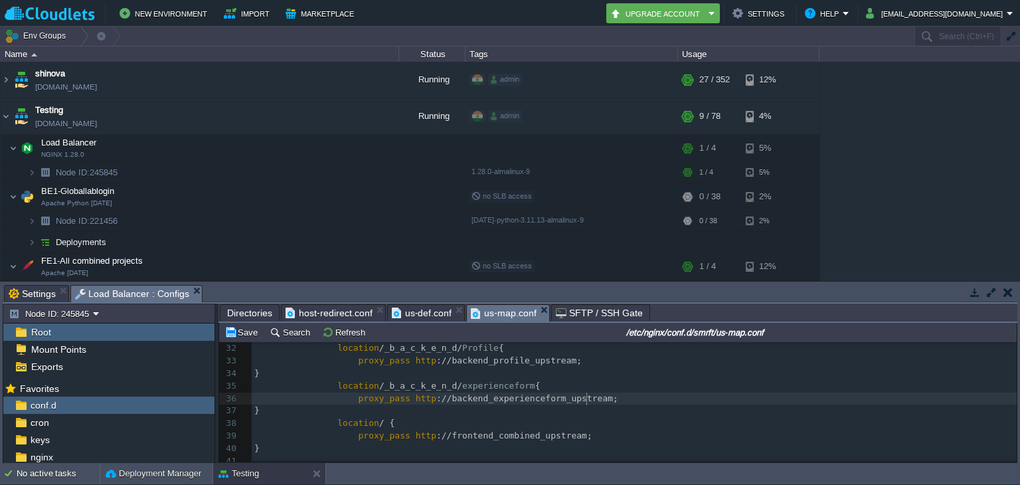
click at [640, 402] on pre "proxy_pass http ://backend_experienceform_upstream;" at bounding box center [634, 398] width 765 height 13
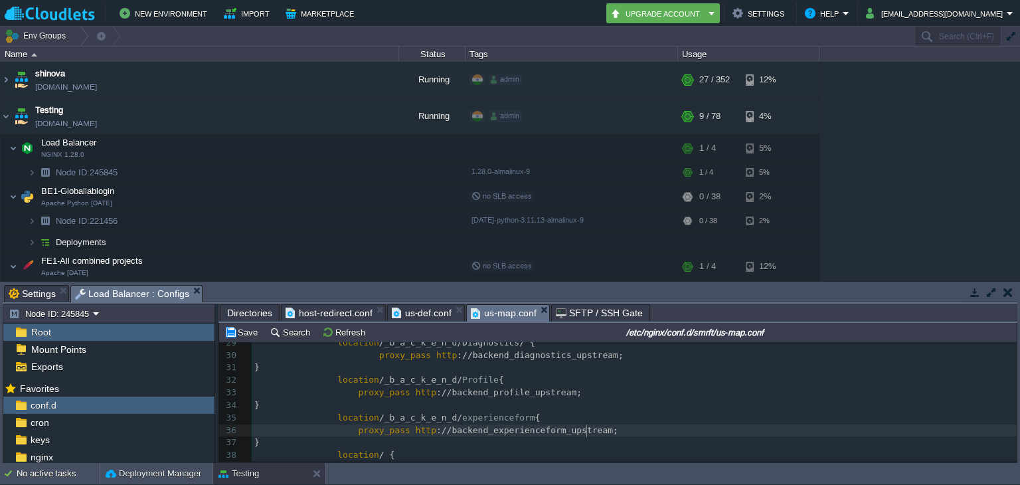
scroll to position [401, 0]
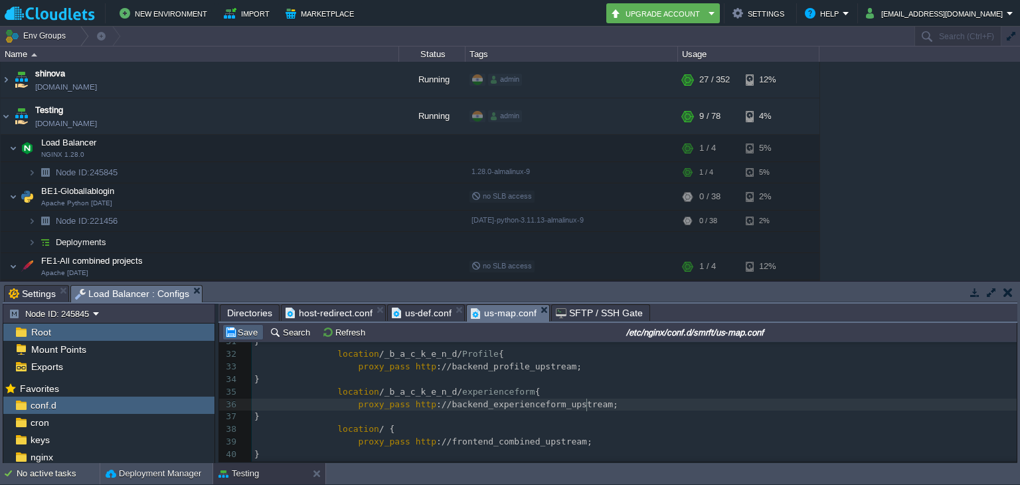
click at [244, 330] on button "Save" at bounding box center [242, 332] width 37 height 12
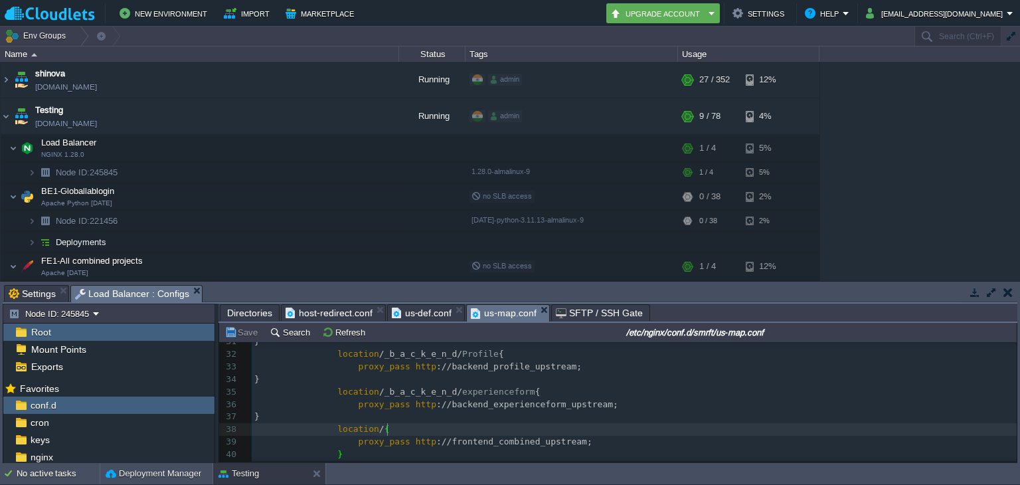
click at [576, 436] on pre "proxy_pass http ://frontend_combined_upstream;" at bounding box center [634, 442] width 765 height 13
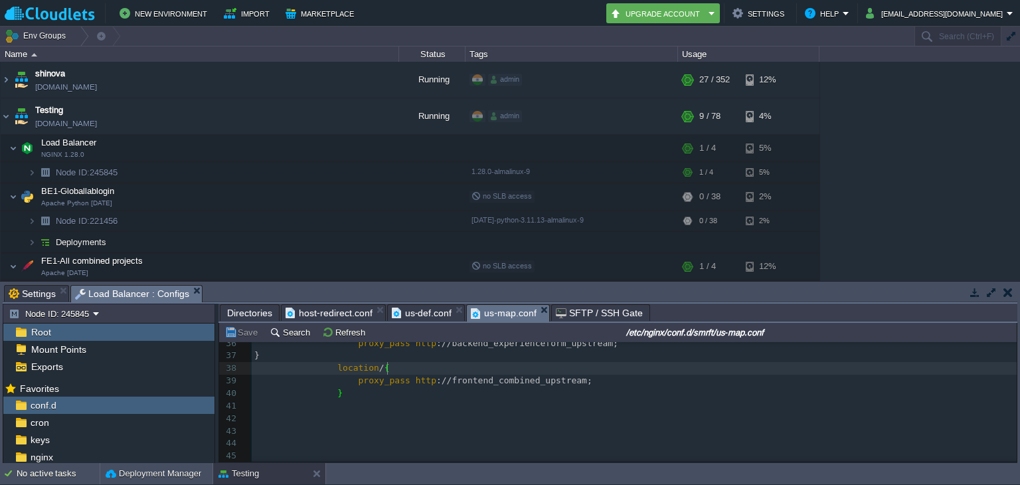
scroll to position [446, 0]
click at [238, 329] on button "Save" at bounding box center [242, 332] width 37 height 12
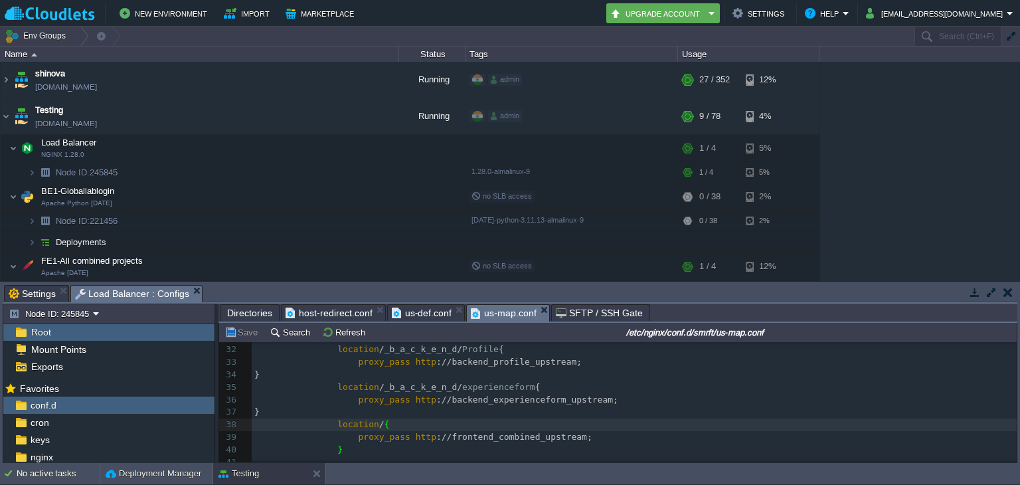
scroll to position [389, 0]
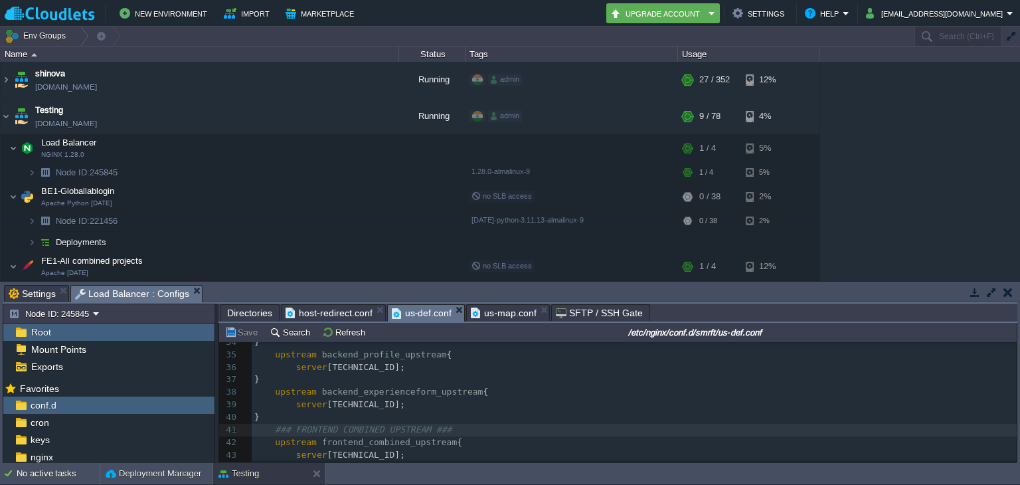
click at [429, 307] on span "us-def.conf" at bounding box center [422, 313] width 60 height 17
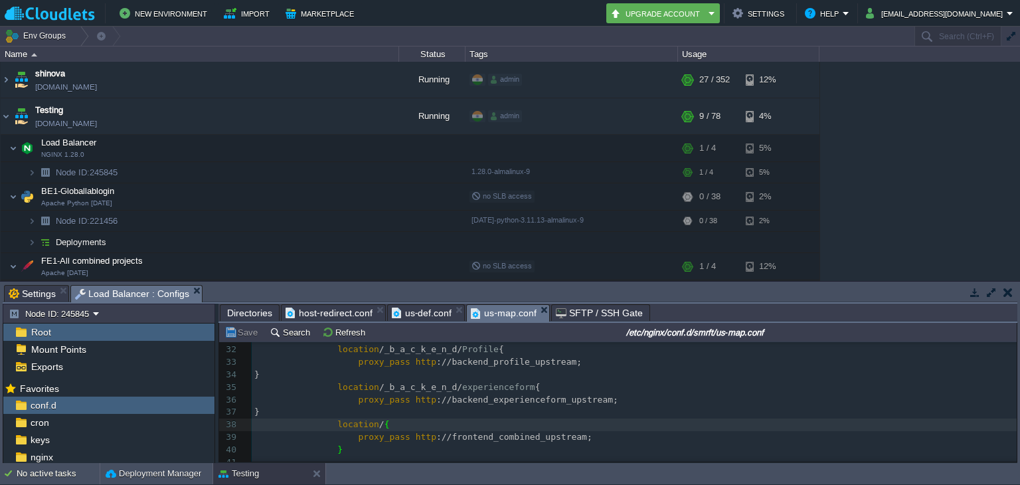
click at [481, 317] on span "us-map.conf" at bounding box center [504, 313] width 66 height 17
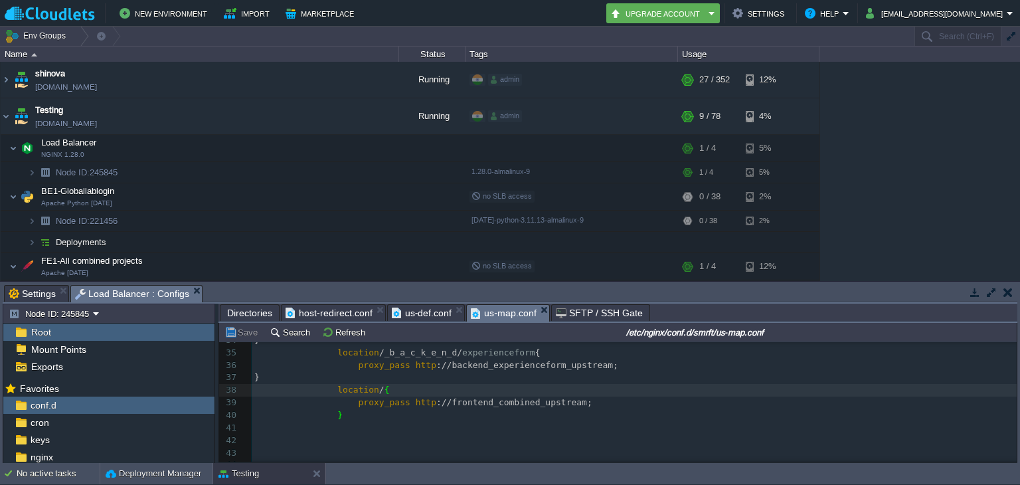
scroll to position [88, 0]
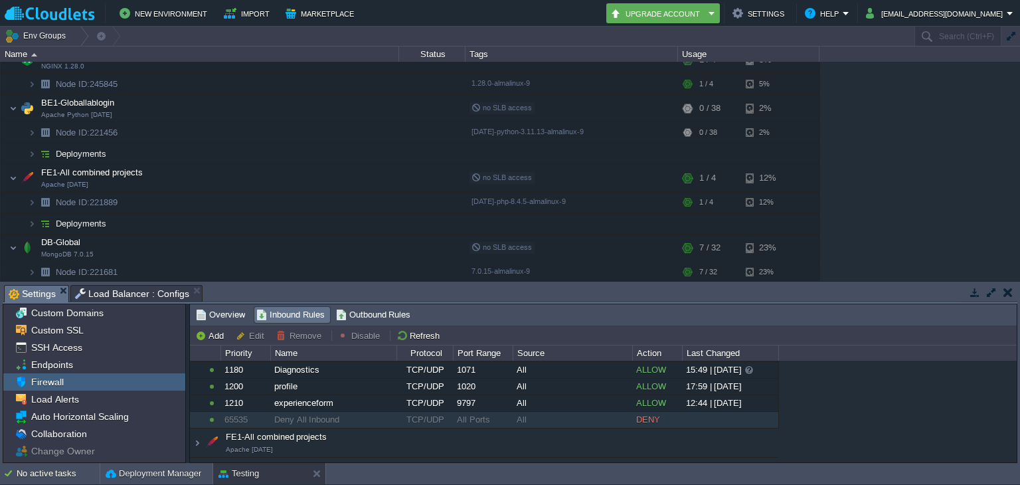
click at [35, 293] on span "Settings" at bounding box center [32, 294] width 47 height 17
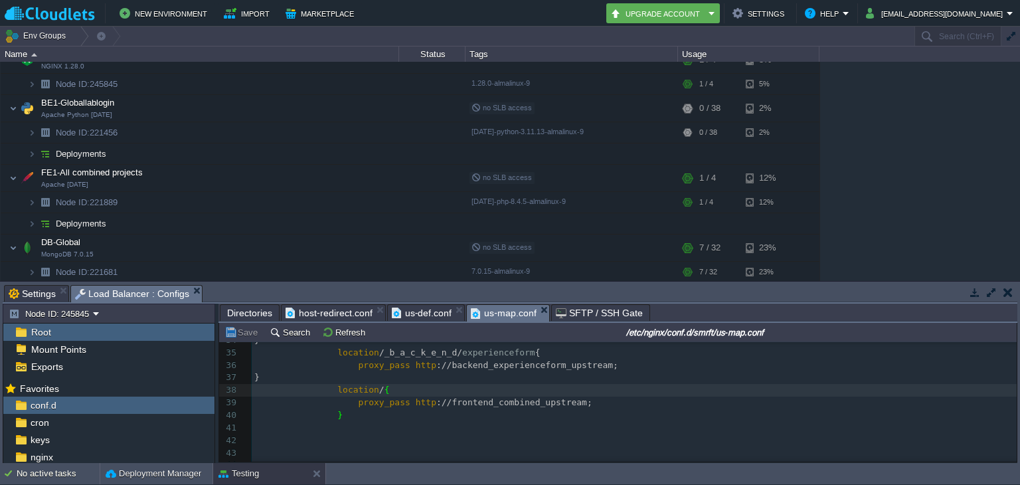
click at [114, 294] on span "Load Balancer : Configs" at bounding box center [132, 294] width 114 height 17
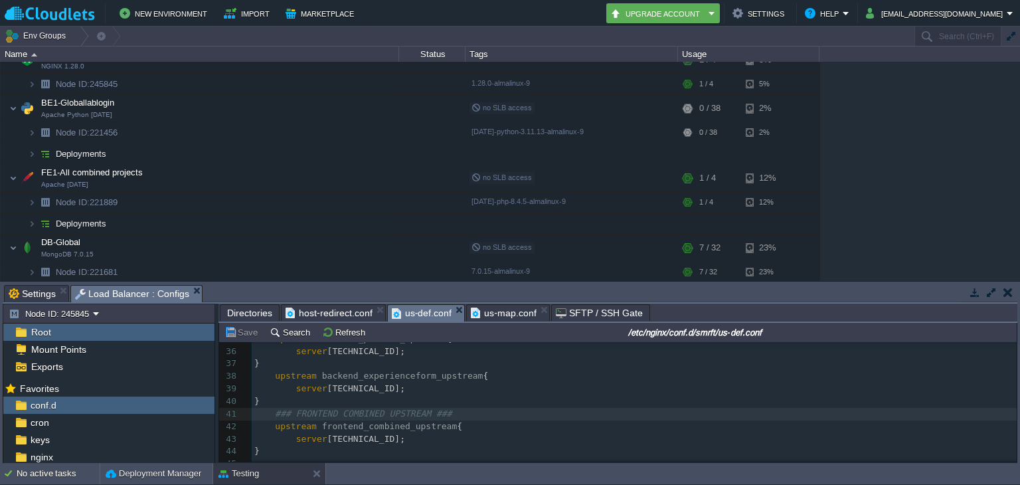
click at [408, 318] on span "us-def.conf" at bounding box center [422, 313] width 60 height 17
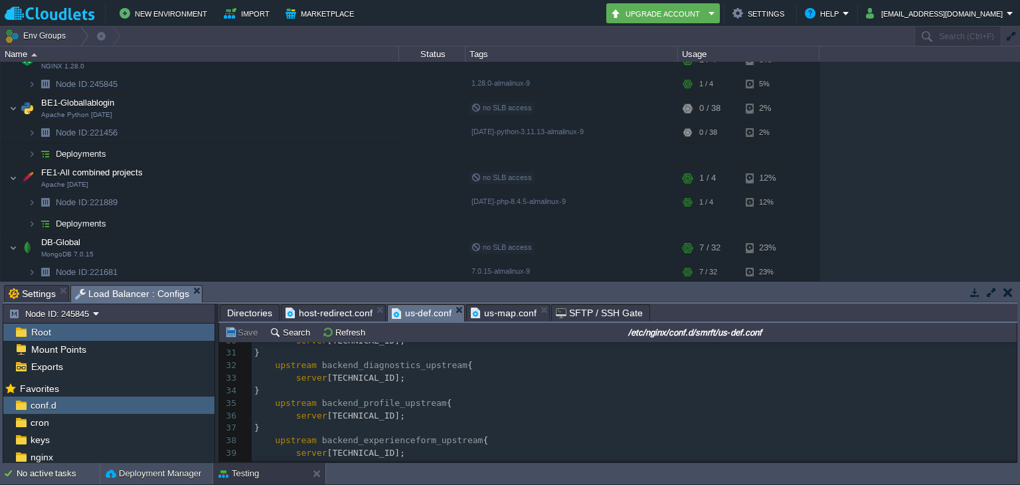
scroll to position [371, 0]
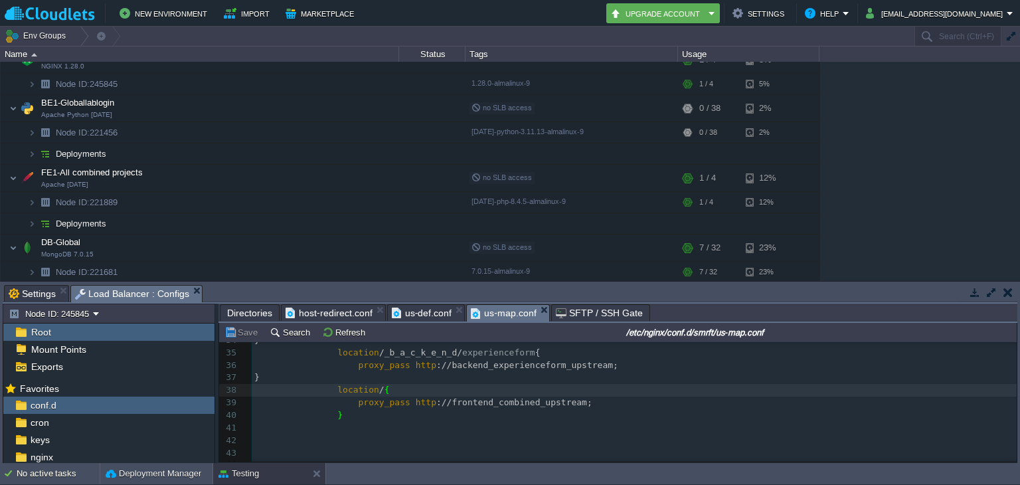
click at [497, 312] on span "us-map.conf" at bounding box center [504, 313] width 66 height 17
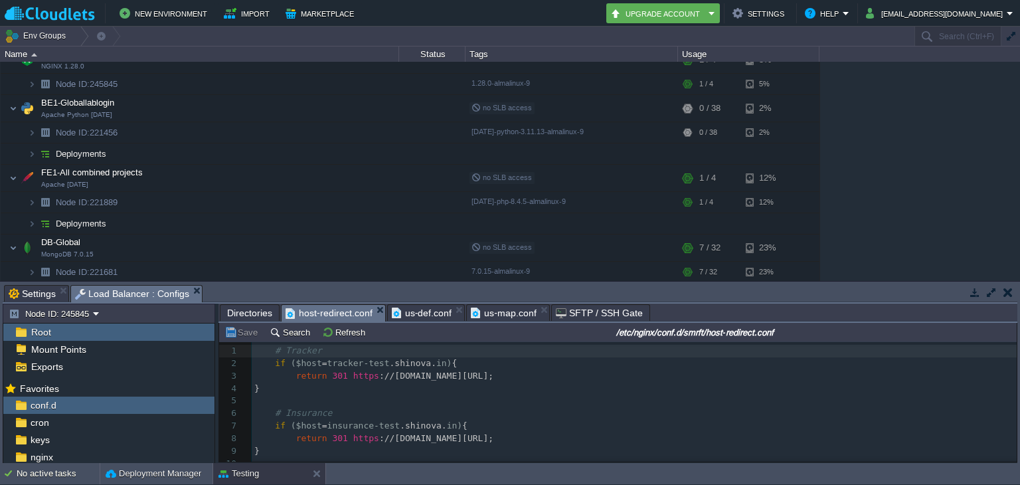
click at [339, 307] on span "host-redirect.conf" at bounding box center [329, 313] width 87 height 17
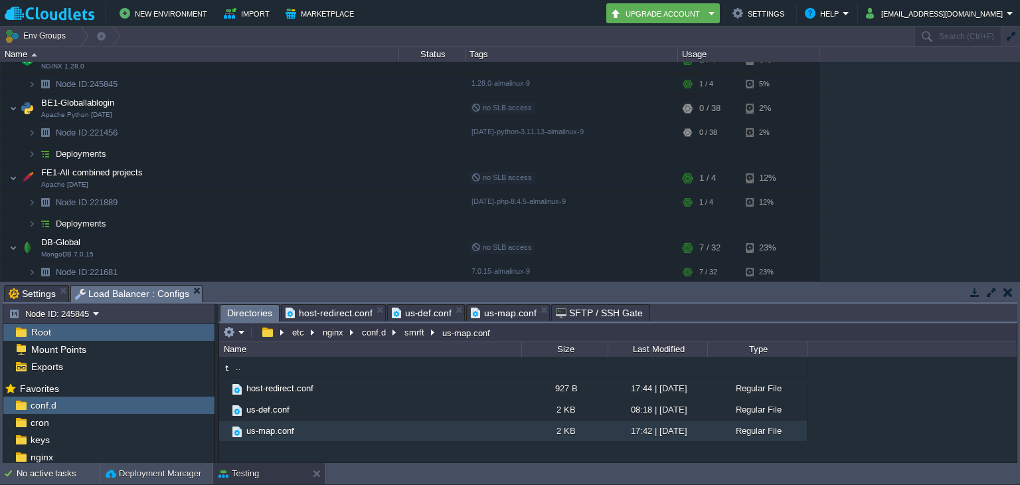
click at [268, 310] on span "Directories" at bounding box center [249, 313] width 45 height 17
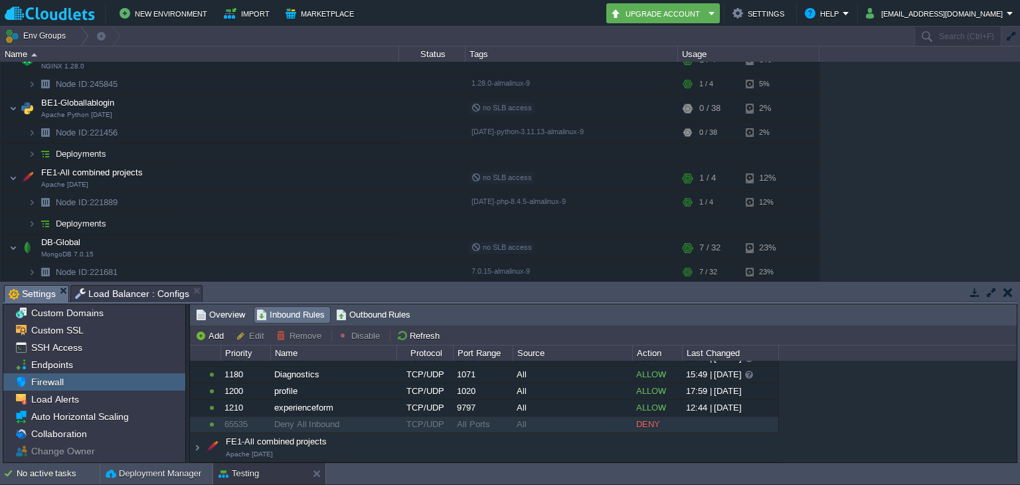
click at [15, 296] on span "Settings" at bounding box center [32, 294] width 47 height 17
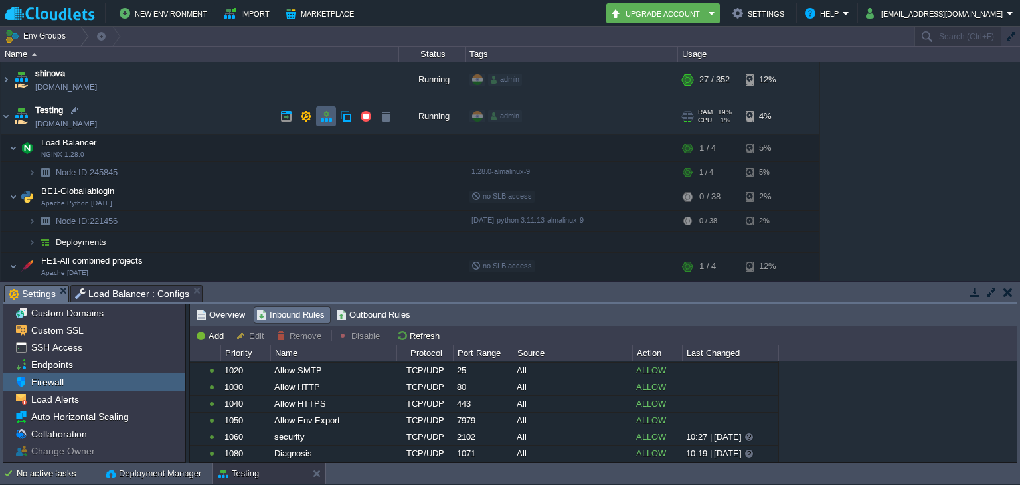
click at [332, 116] on td at bounding box center [326, 116] width 20 height 20
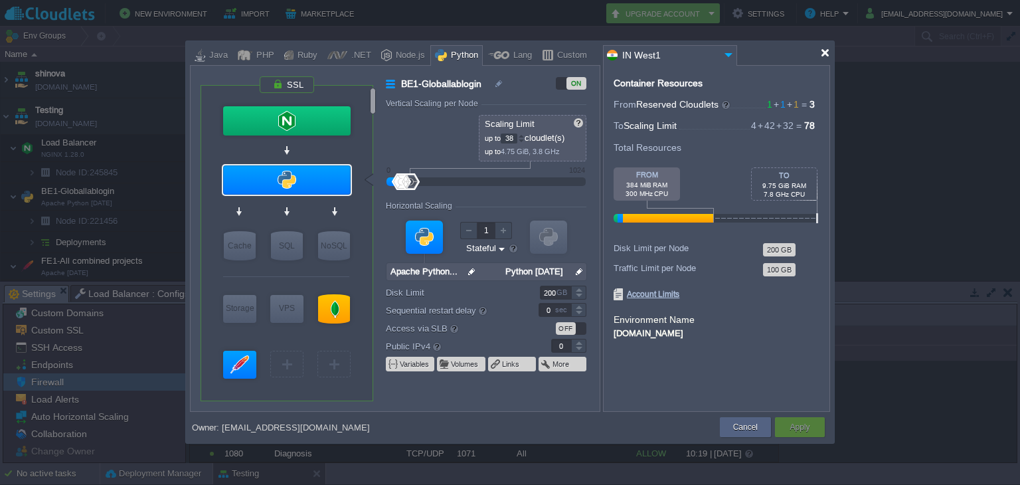
click at [827, 48] on div at bounding box center [825, 53] width 10 height 10
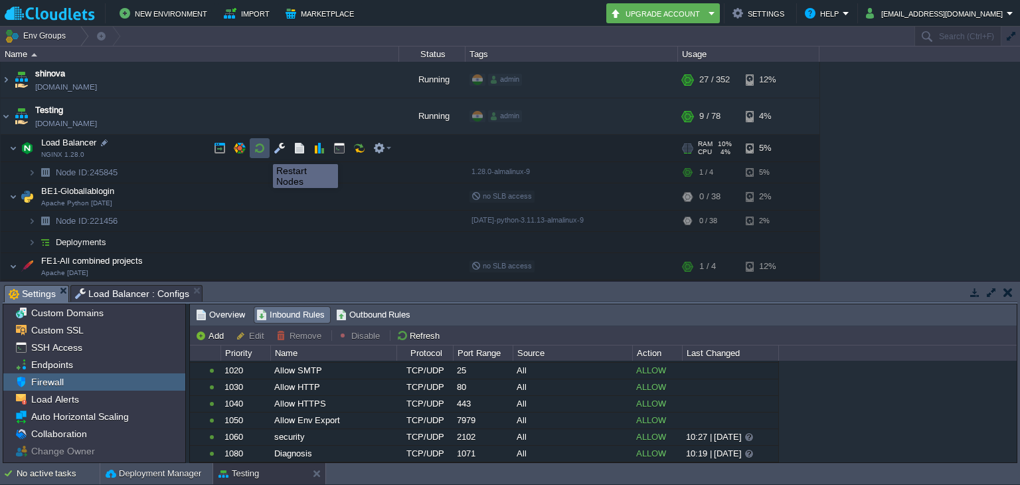
click at [263, 152] on button "button" at bounding box center [260, 148] width 12 height 12
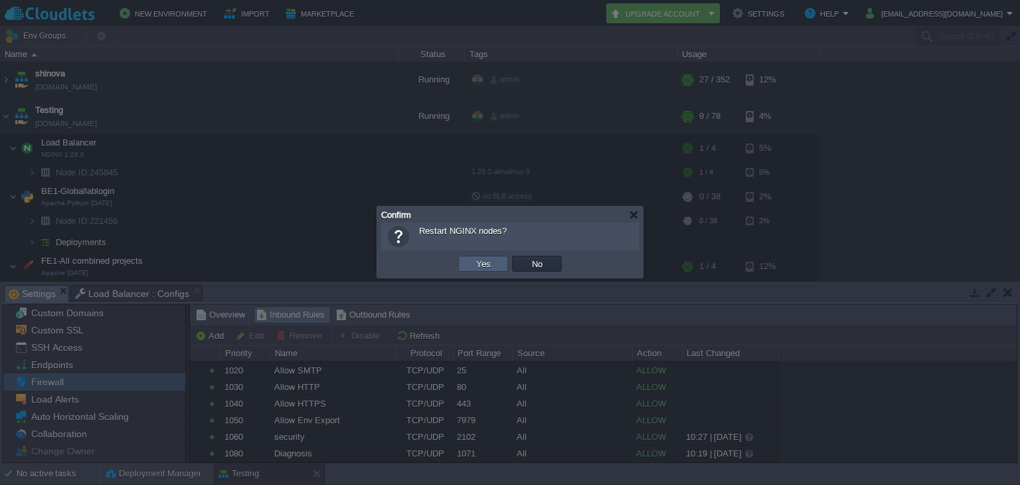
click at [486, 259] on button "Yes" at bounding box center [483, 264] width 23 height 12
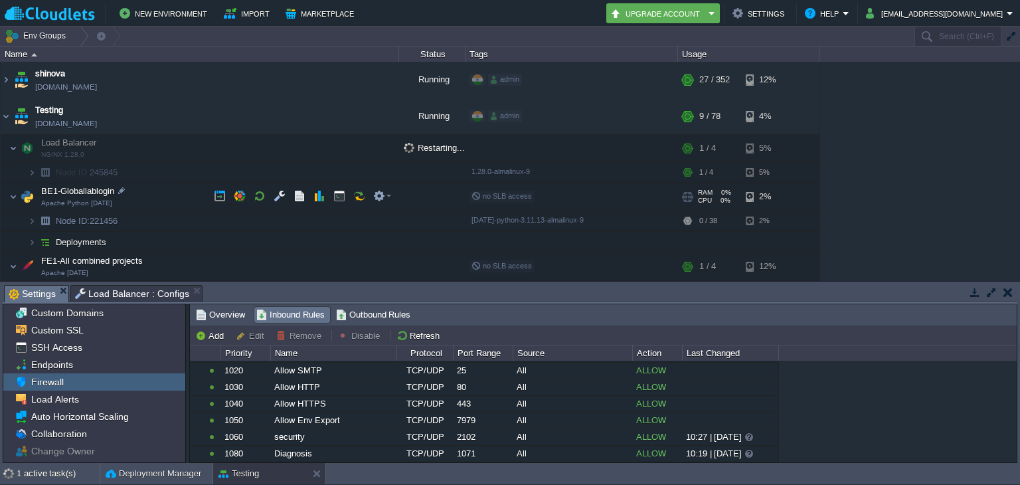
click at [187, 203] on td "BE1-Globallablogin Apache Python [DATE]" at bounding box center [200, 196] width 398 height 27
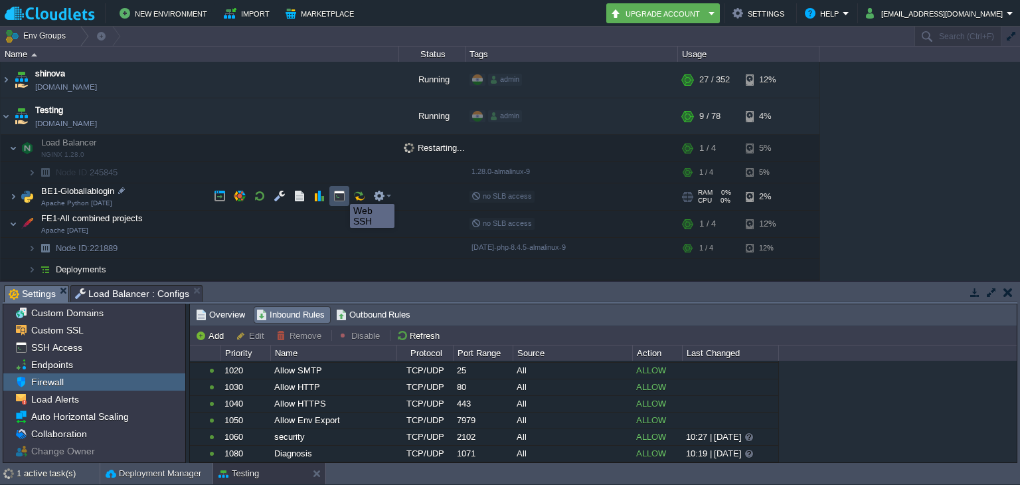
click at [340, 192] on button "button" at bounding box center [339, 196] width 12 height 12
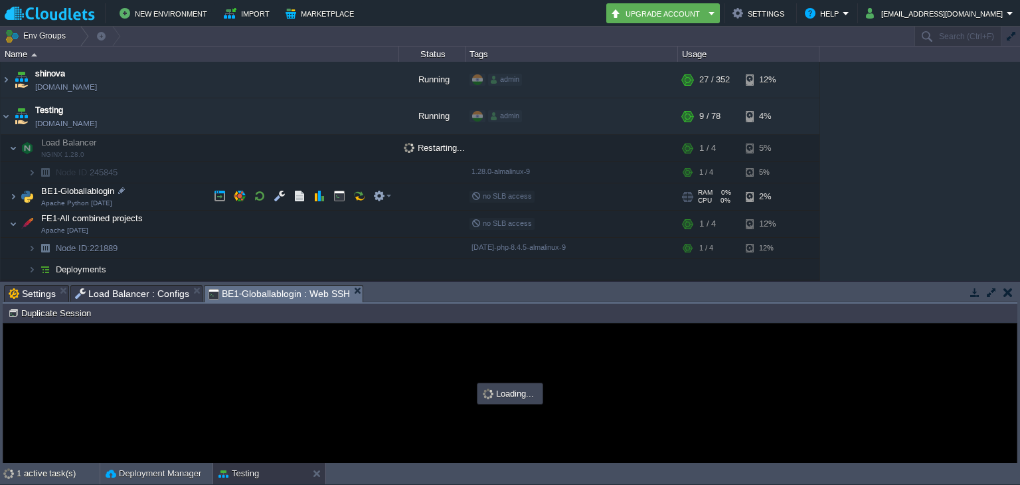
scroll to position [0, 0]
type input "#000000"
click at [131, 195] on td "BE1-Globallablogin Apache Python [DATE]" at bounding box center [200, 196] width 398 height 27
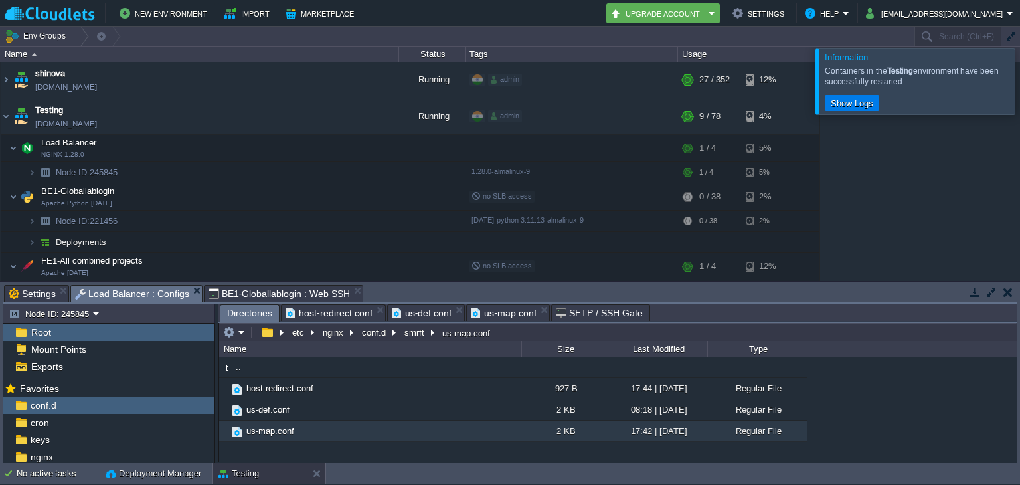
click at [133, 290] on span "Load Balancer : Configs" at bounding box center [132, 294] width 114 height 17
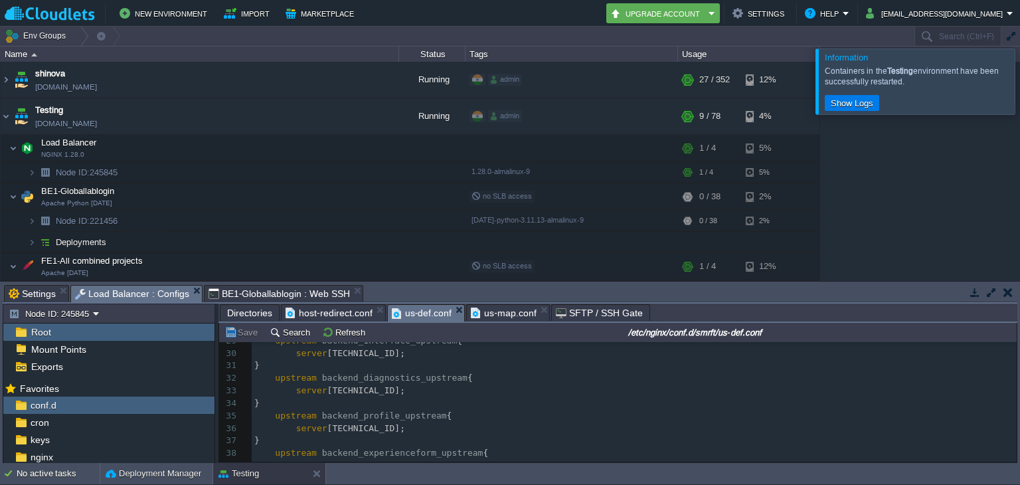
click at [415, 309] on span "us-def.conf" at bounding box center [422, 313] width 60 height 17
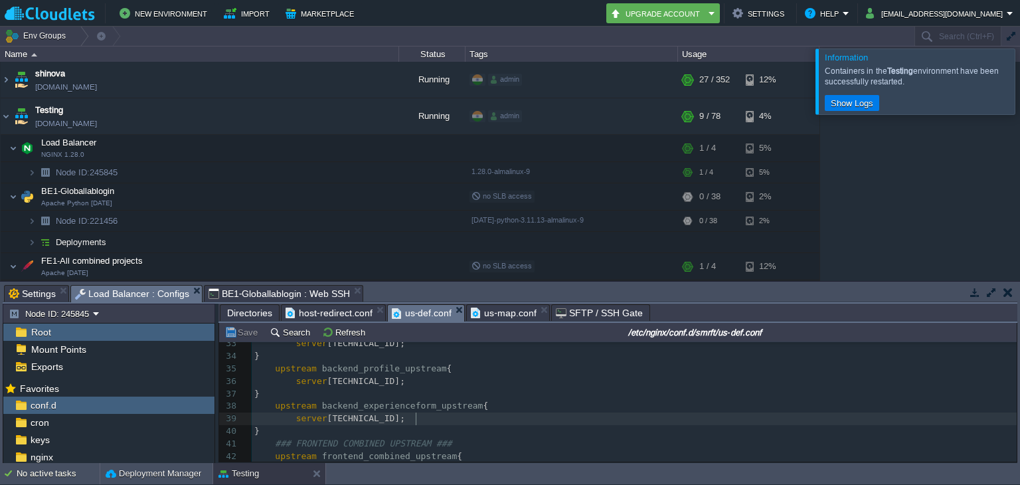
scroll to position [4, 0]
click at [405, 422] on span "[TECHNICAL_ID];" at bounding box center [366, 418] width 78 height 10
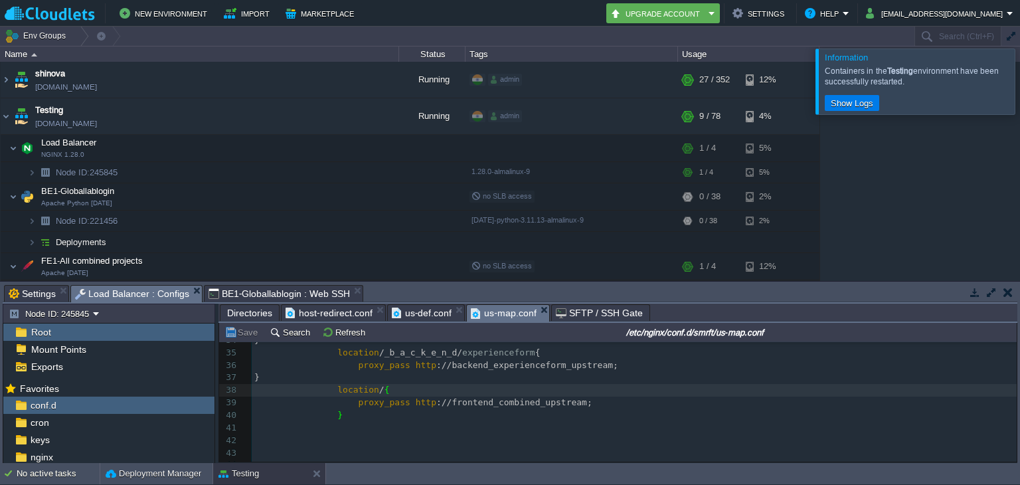
click at [497, 309] on span "us-map.conf" at bounding box center [504, 313] width 66 height 17
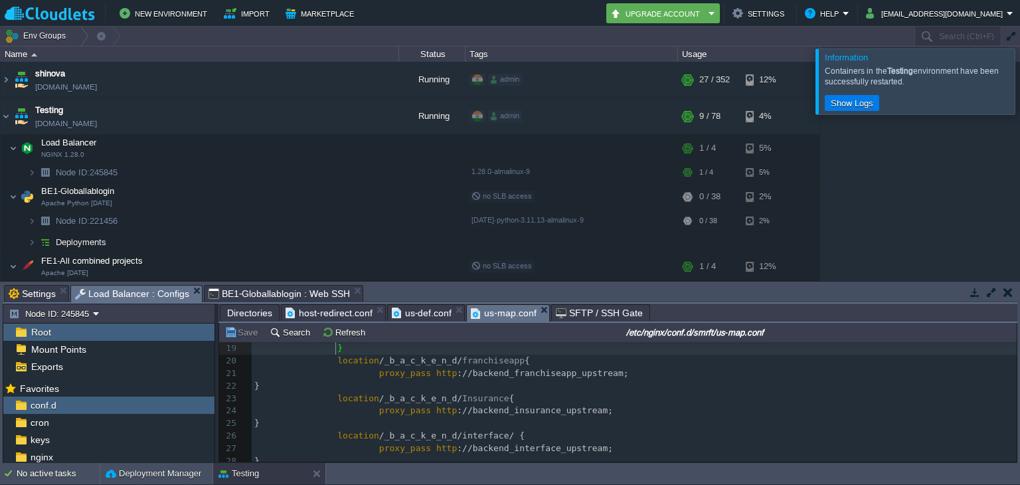
drag, startPoint x: 516, startPoint y: 353, endPoint x: 508, endPoint y: 353, distance: 8.0
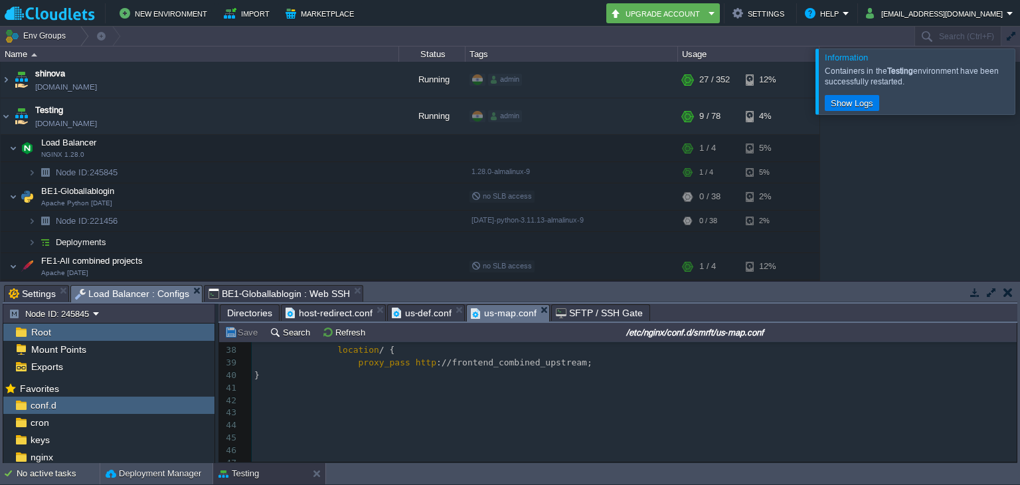
scroll to position [388, 0]
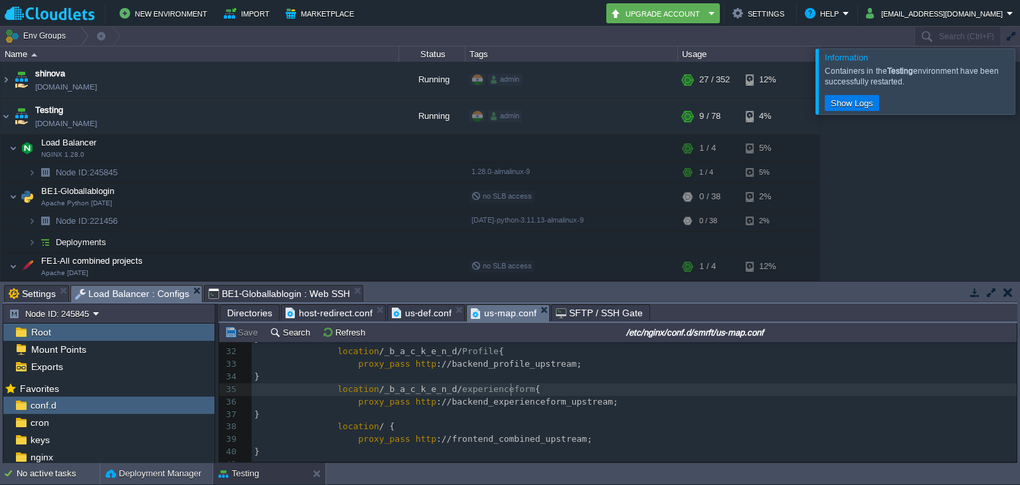
click at [513, 390] on div "xxxxxxxxxx } 21 proxy_pass http ://backend_franchiseapp_upstream; 22 } 23 locat…" at bounding box center [634, 383] width 765 height 351
type textarea "experience"
type textarea "m"
type textarea "or"
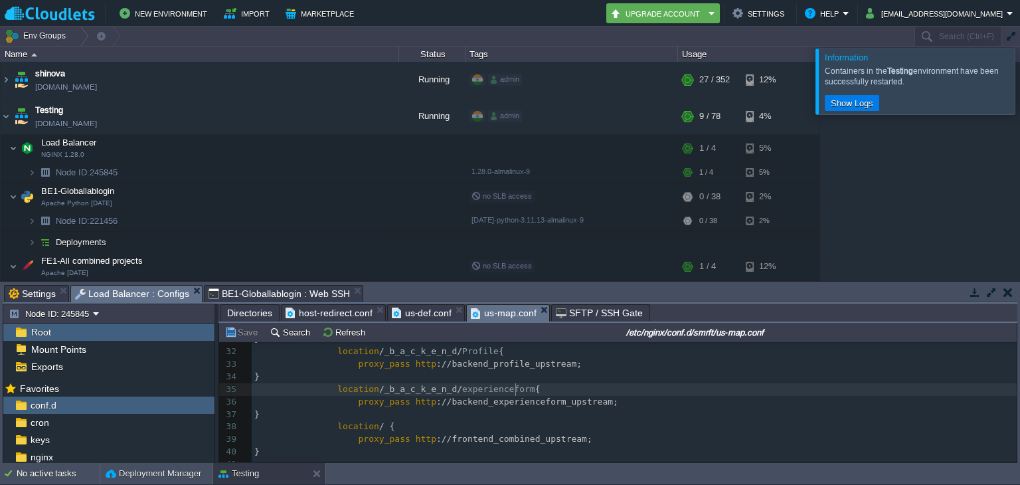
click at [515, 391] on div "xxxxxxxxxx } 21 proxy_pass http ://backend_franchiseapp_upstream; 22 } 23 locat…" at bounding box center [634, 383] width 765 height 351
type textarea "/_b_a_c_k_e_n_d/experienceform"
drag, startPoint x: 515, startPoint y: 391, endPoint x: 374, endPoint y: 394, distance: 141.5
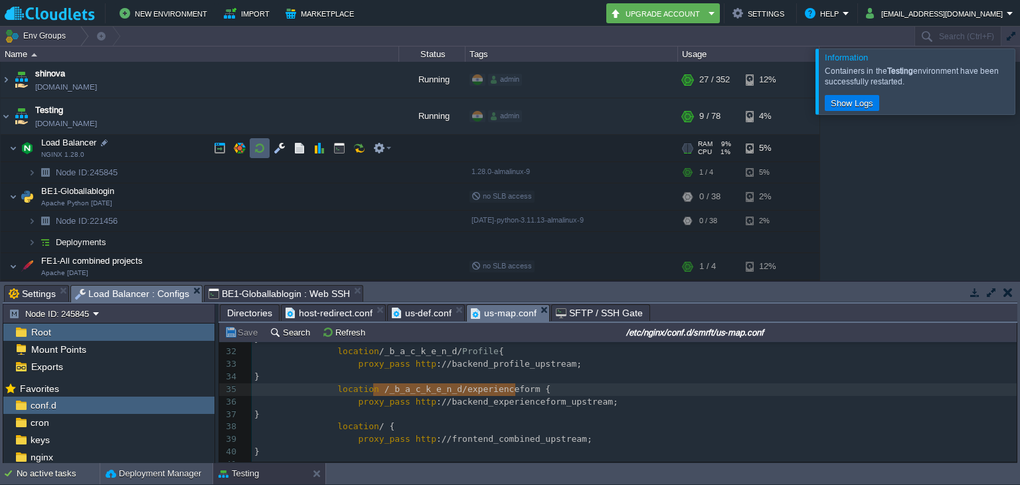
click at [266, 153] on td at bounding box center [260, 148] width 20 height 20
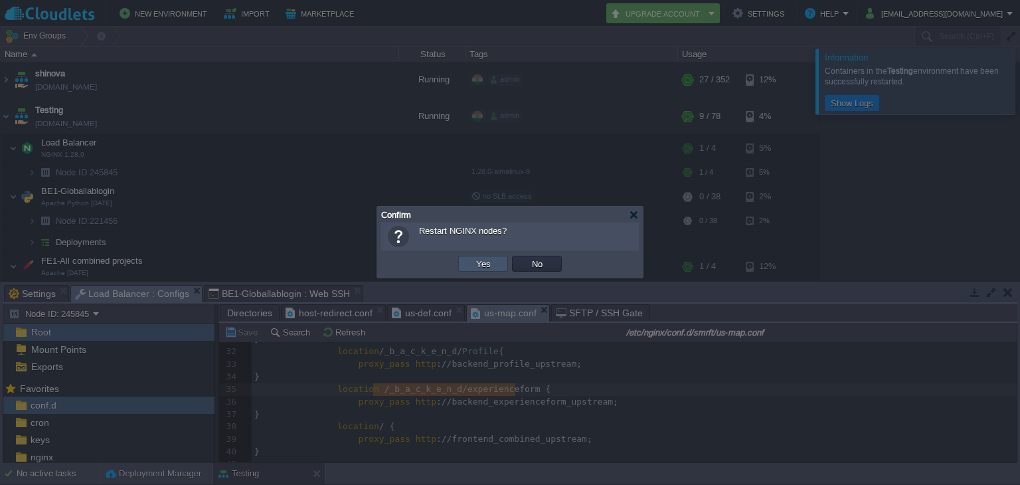
click at [480, 264] on button "Yes" at bounding box center [483, 264] width 23 height 12
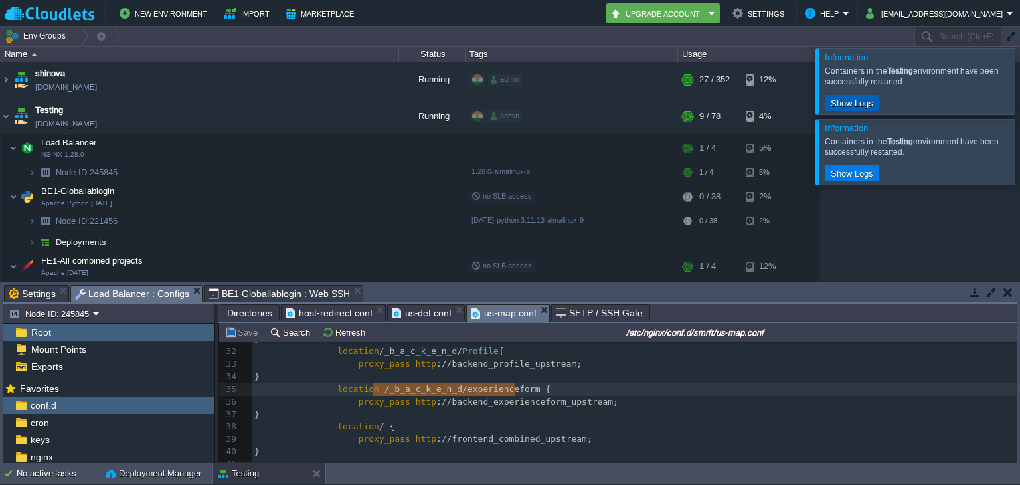
click at [850, 106] on button "Show Logs" at bounding box center [852, 103] width 50 height 12
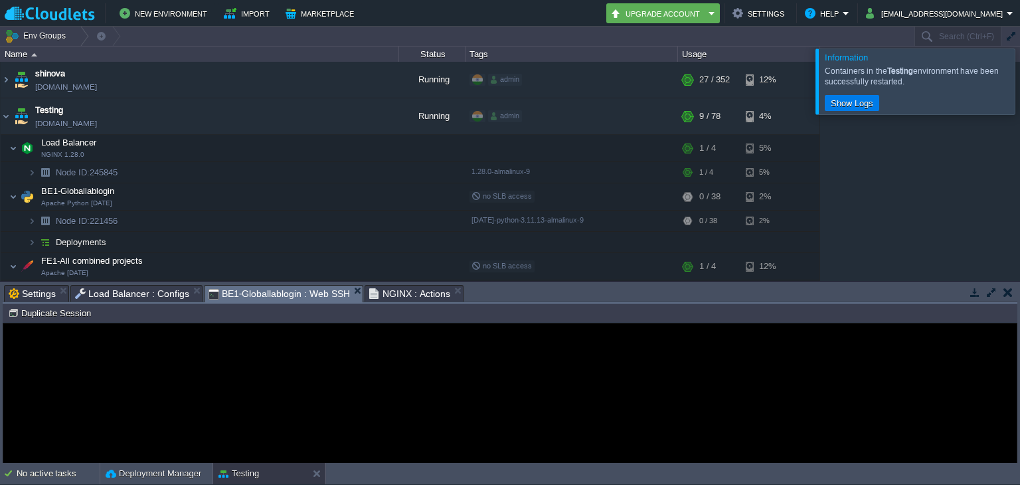
click at [290, 290] on span "BE1-Globallablogin : Web SSH" at bounding box center [279, 294] width 141 height 17
click at [205, 343] on div "Error An error has occurred and this action cannot be completed. If the problem…" at bounding box center [509, 393] width 1013 height 108
click at [272, 387] on div "Error An error has occurred and this action cannot be completed. If the problem…" at bounding box center [509, 393] width 1013 height 108
click at [263, 292] on span "BE1-Globallablogin : Web SSH" at bounding box center [279, 294] width 141 height 17
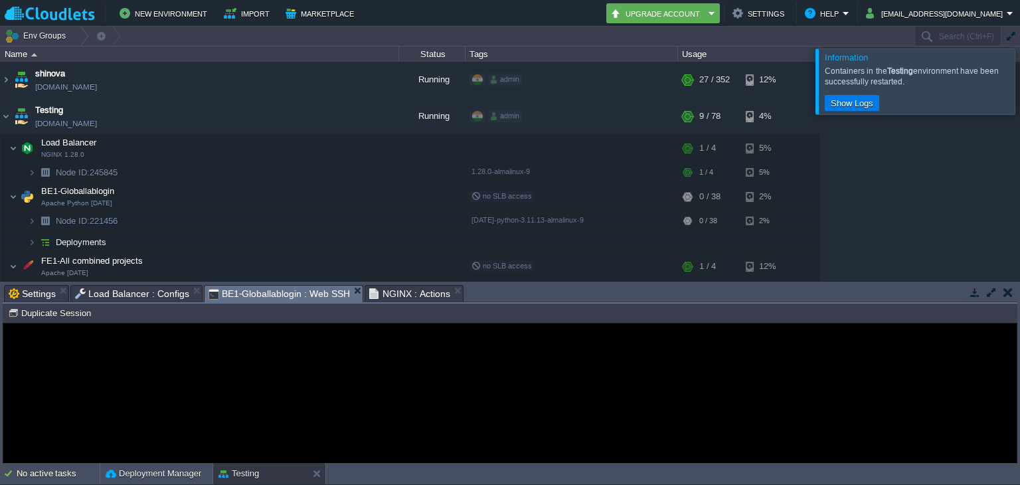
click at [342, 288] on em "BE1-Globallablogin : Web SSH" at bounding box center [286, 294] width 154 height 17
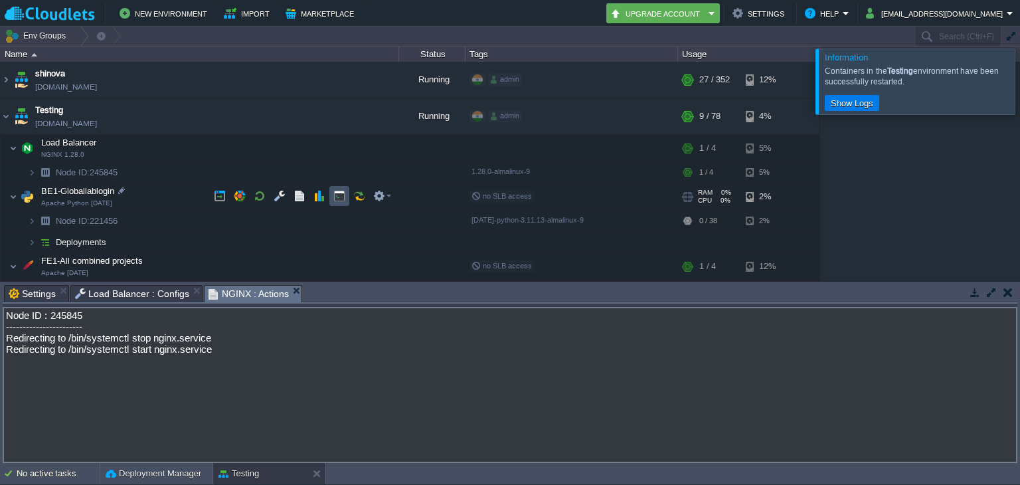
click at [333, 197] on button "button" at bounding box center [339, 196] width 12 height 12
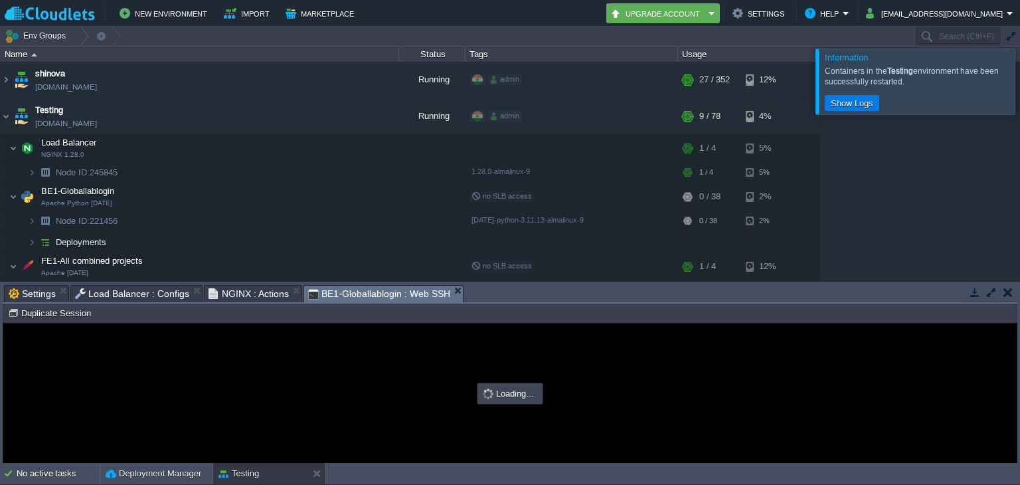
click at [356, 367] on div at bounding box center [509, 392] width 1013 height 139
type input "#000000"
